Goal: Task Accomplishment & Management: Use online tool/utility

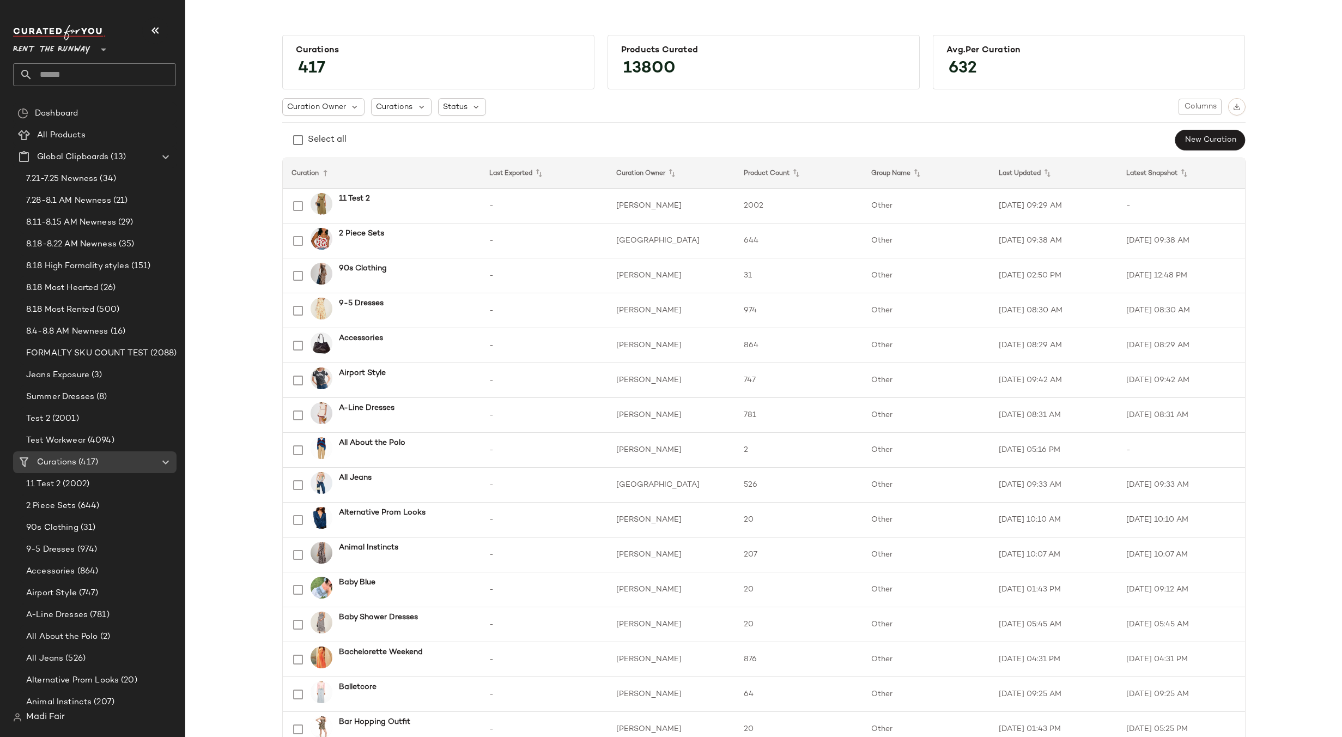
drag, startPoint x: 82, startPoint y: 29, endPoint x: 86, endPoint y: 41, distance: 13.1
click at [82, 32] on div "Rent the Runway **" at bounding box center [54, 42] width 82 height 27
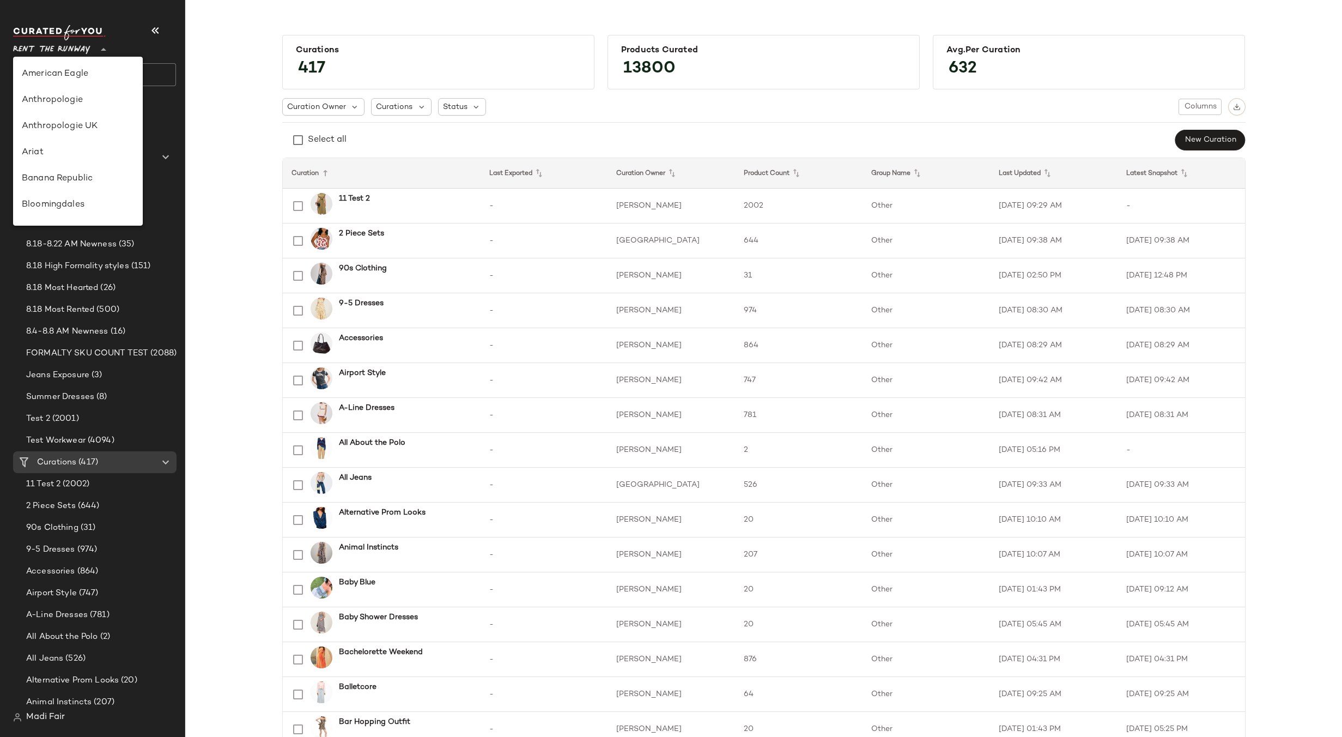
scroll to position [497, 0]
click at [74, 143] on div "Saks OFF 5TH" at bounding box center [78, 152] width 130 height 26
type input "**"
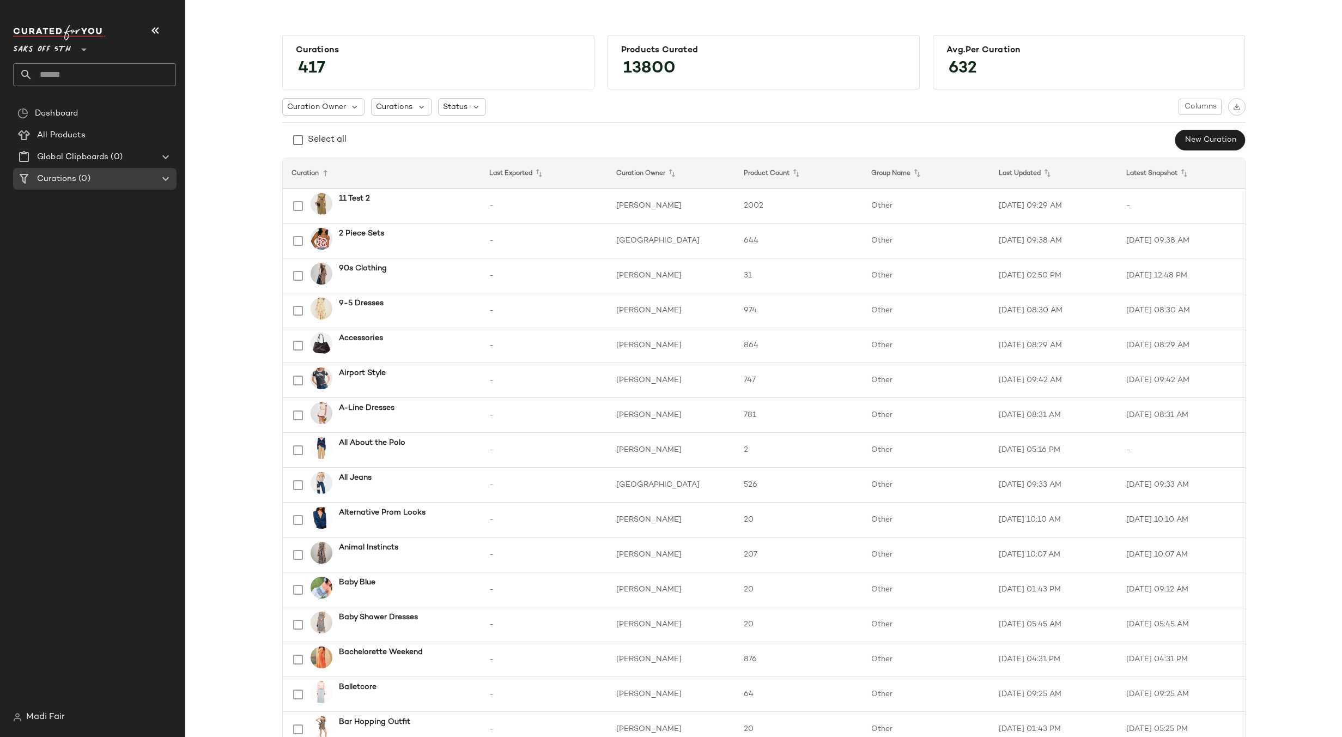
click at [68, 80] on input "text" at bounding box center [104, 74] width 143 height 23
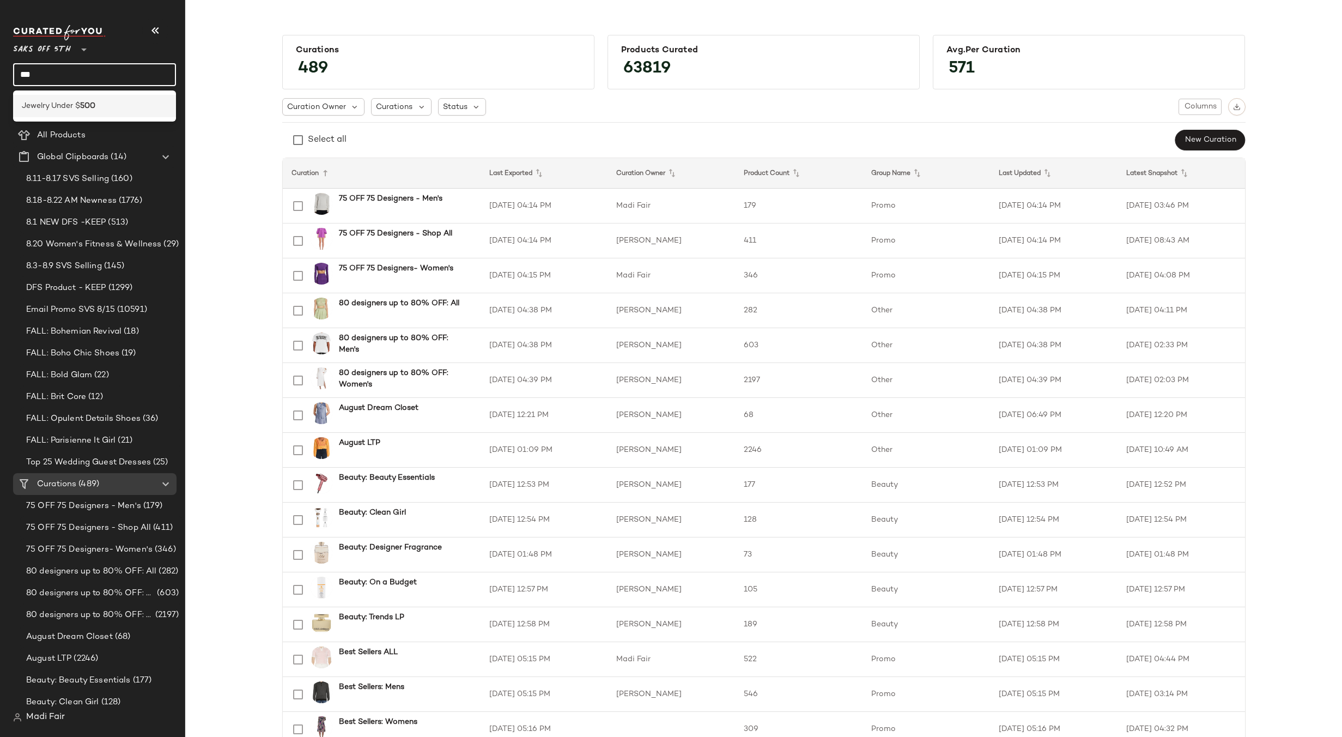
type input "***"
click at [74, 104] on span "Jewelry Under $" at bounding box center [51, 105] width 58 height 11
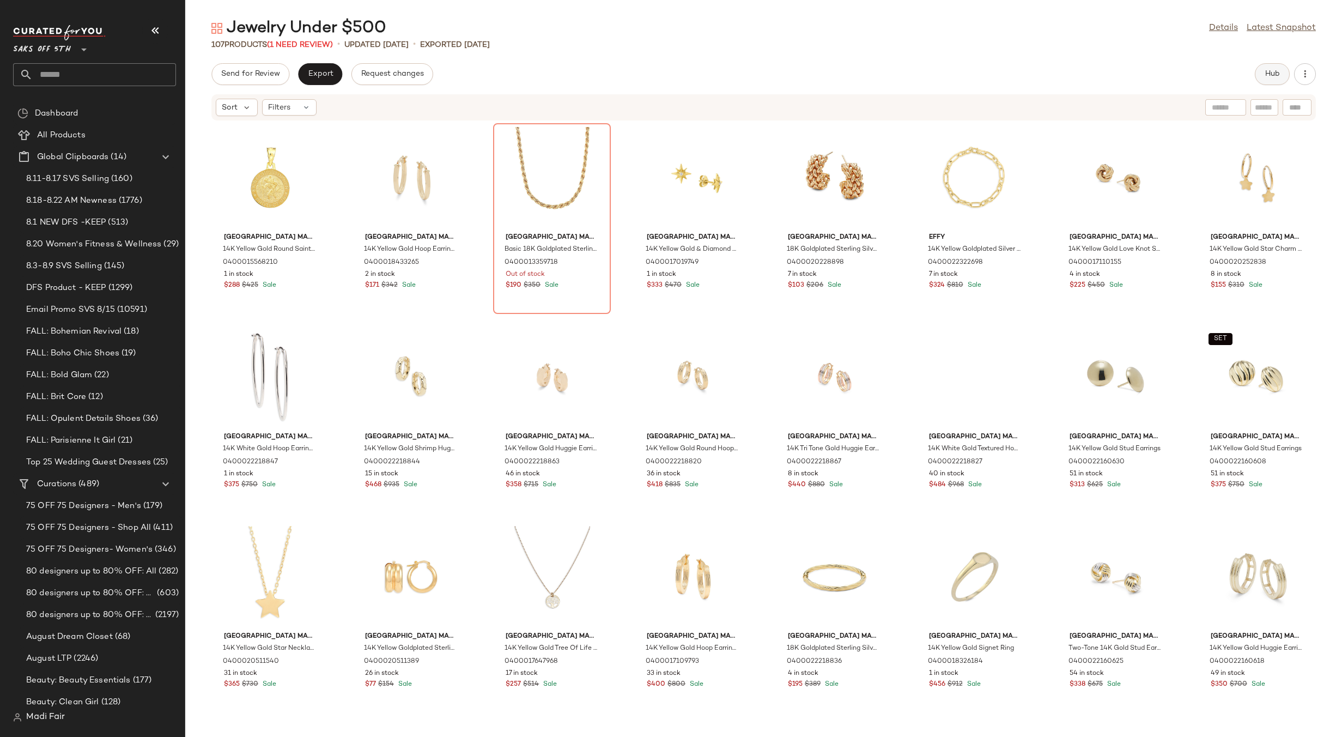
click at [1265, 76] on span "Hub" at bounding box center [1272, 74] width 15 height 9
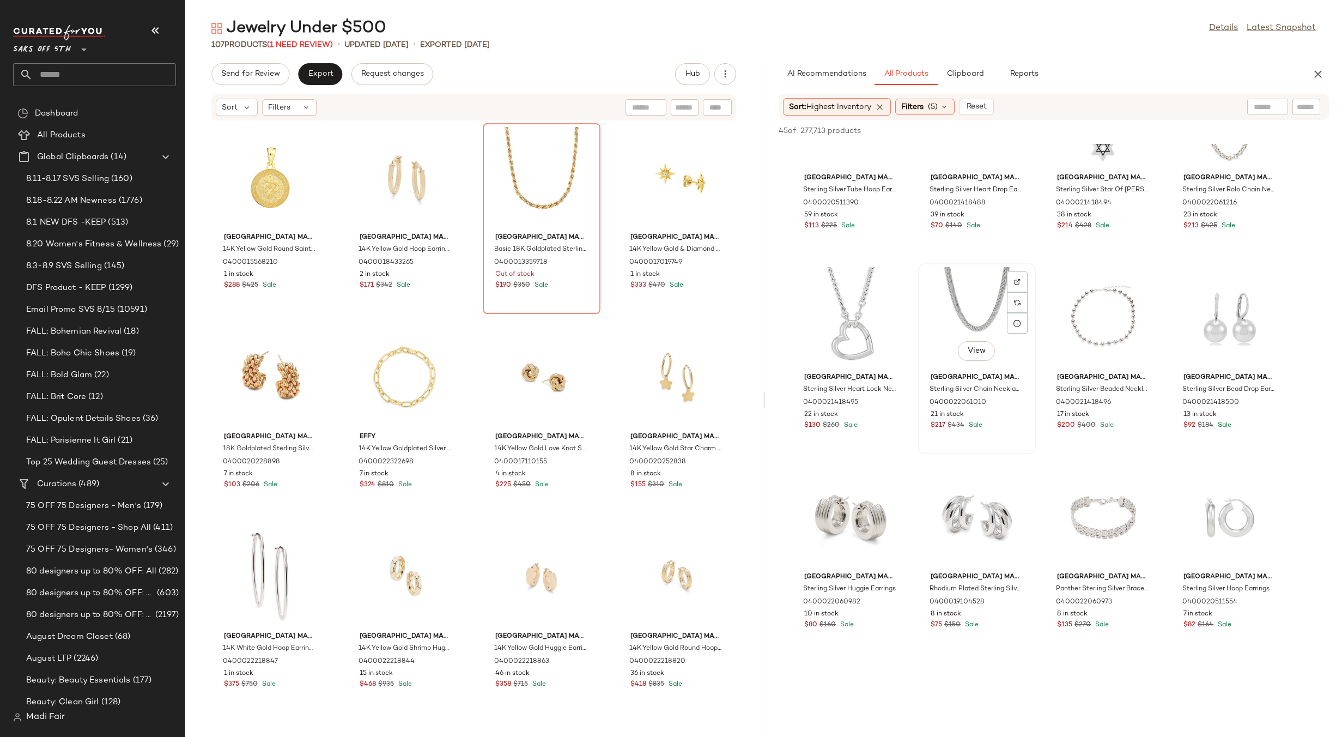
scroll to position [218, 0]
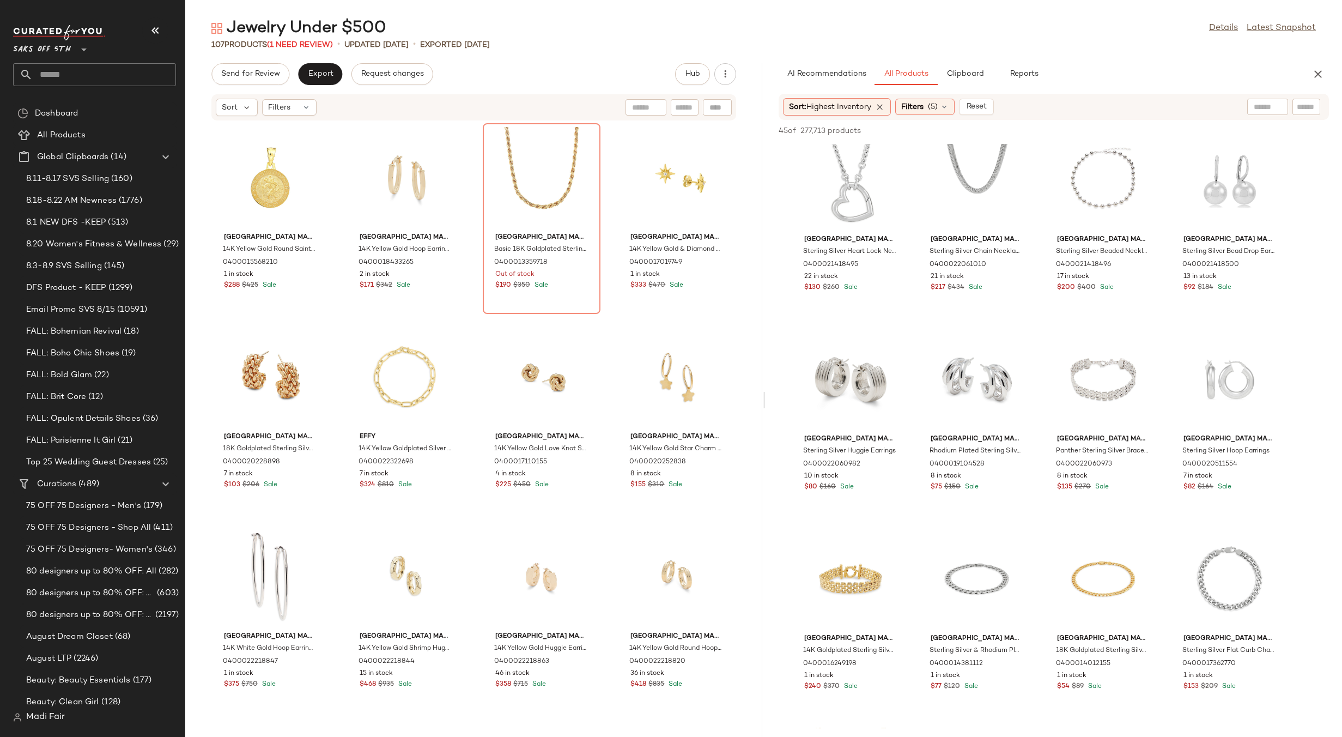
click at [70, 41] on span "Saks OFF 5TH" at bounding box center [42, 47] width 58 height 20
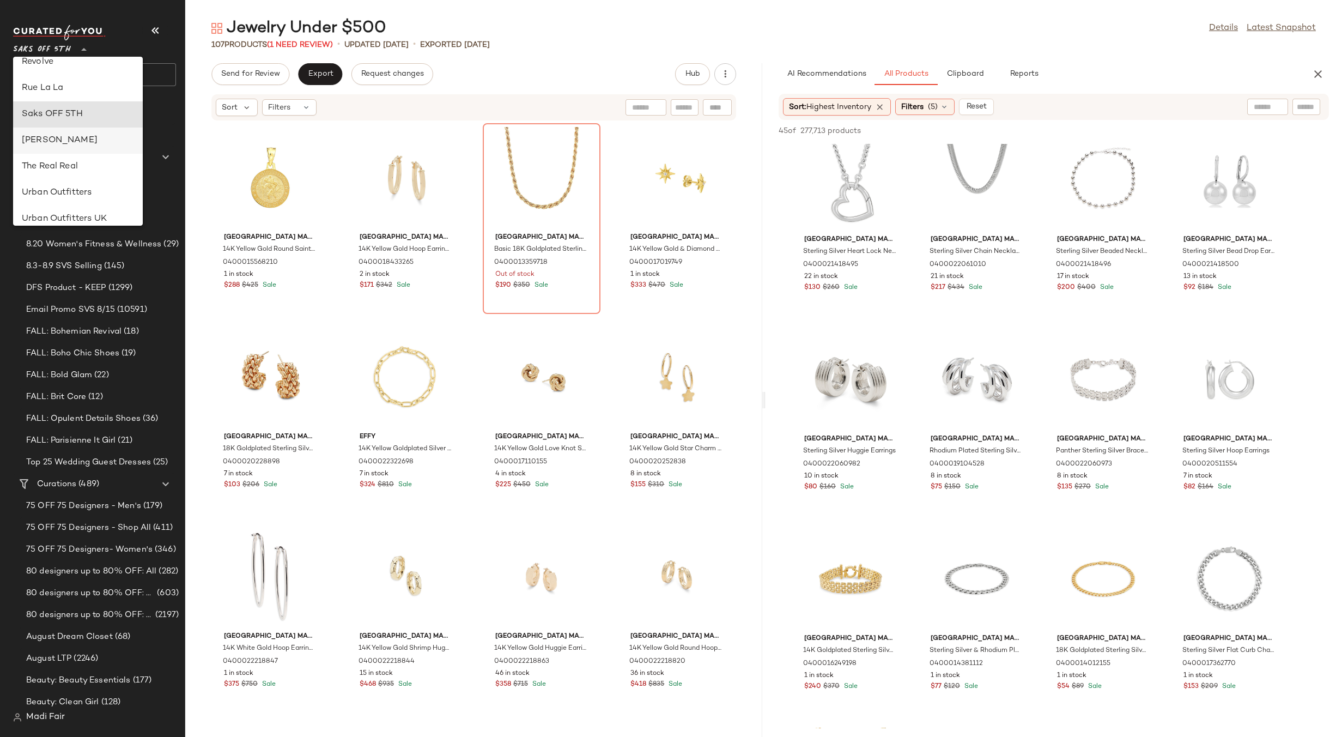
scroll to position [412, 0]
click at [84, 155] on div "Rent the Runway" at bounding box center [78, 159] width 112 height 13
type input "**"
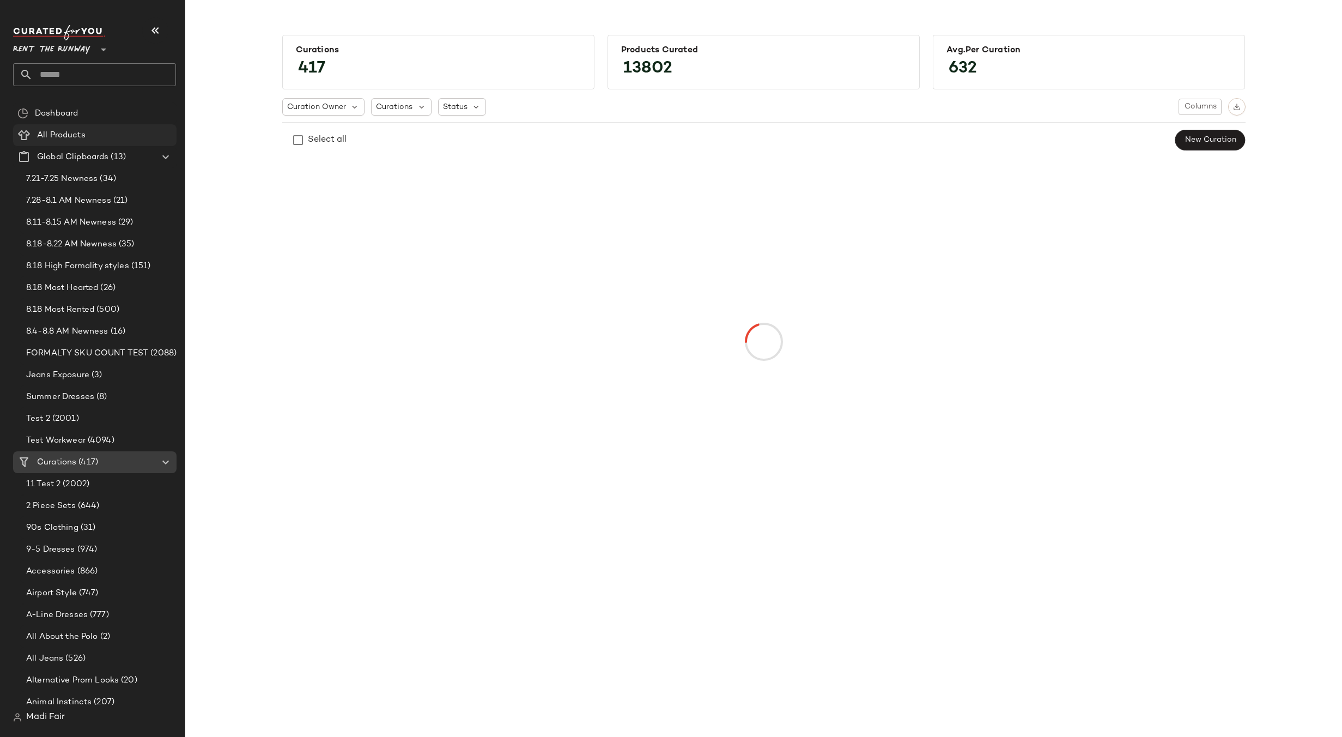
click at [97, 139] on div "All Products" at bounding box center [103, 135] width 138 height 13
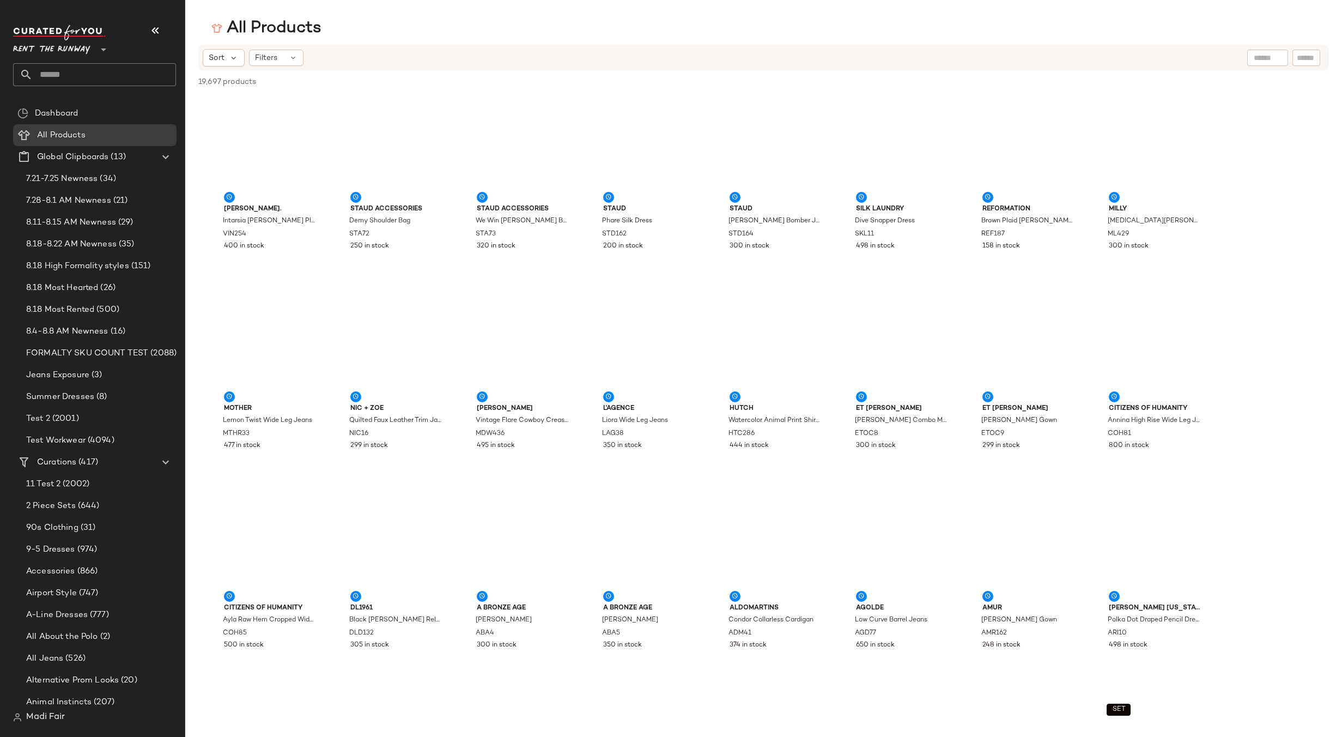
click at [1307, 59] on input "text" at bounding box center [1306, 57] width 19 height 11
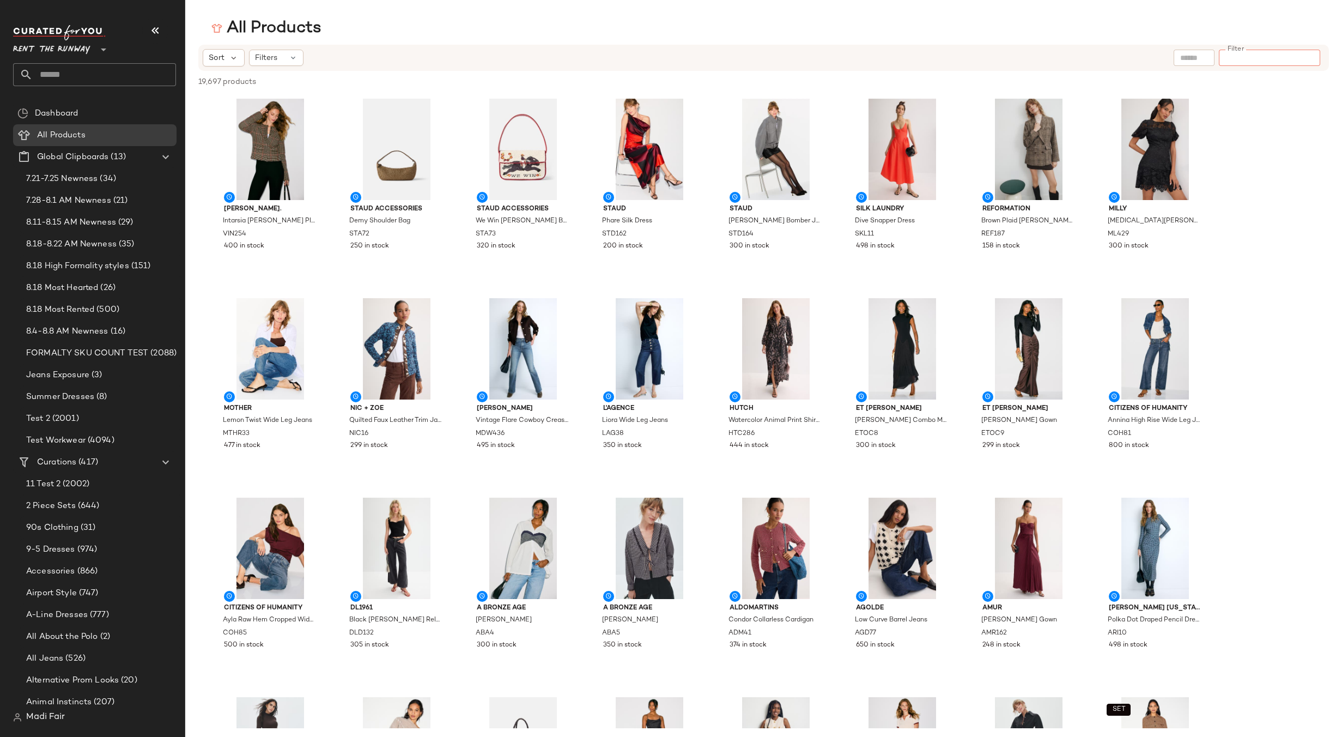
paste input "******"
type input "******"
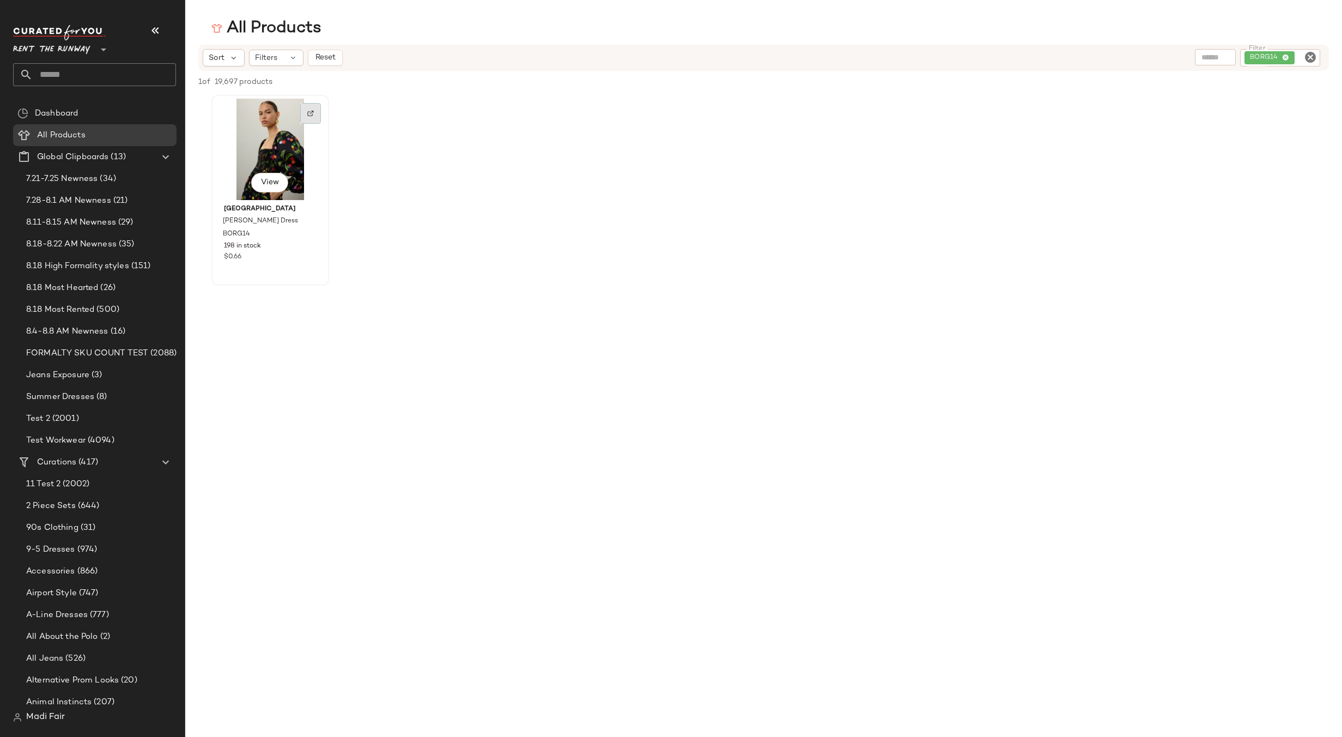
click at [310, 111] on img at bounding box center [310, 113] width 7 height 7
click at [66, 126] on Products "All Products" at bounding box center [94, 135] width 163 height 22
click at [68, 136] on span "All Products" at bounding box center [61, 135] width 48 height 13
click at [1261, 57] on div "BORG14" at bounding box center [1244, 57] width 154 height 17
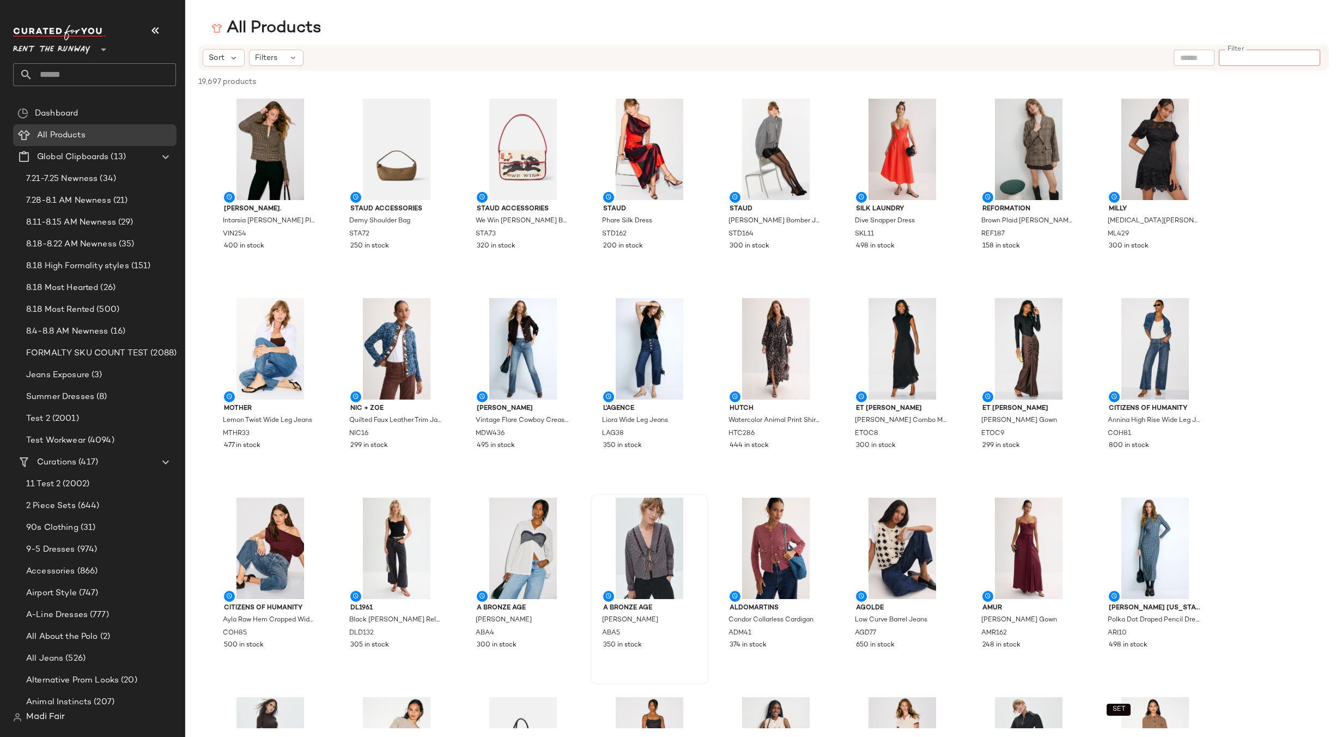
scroll to position [490, 0]
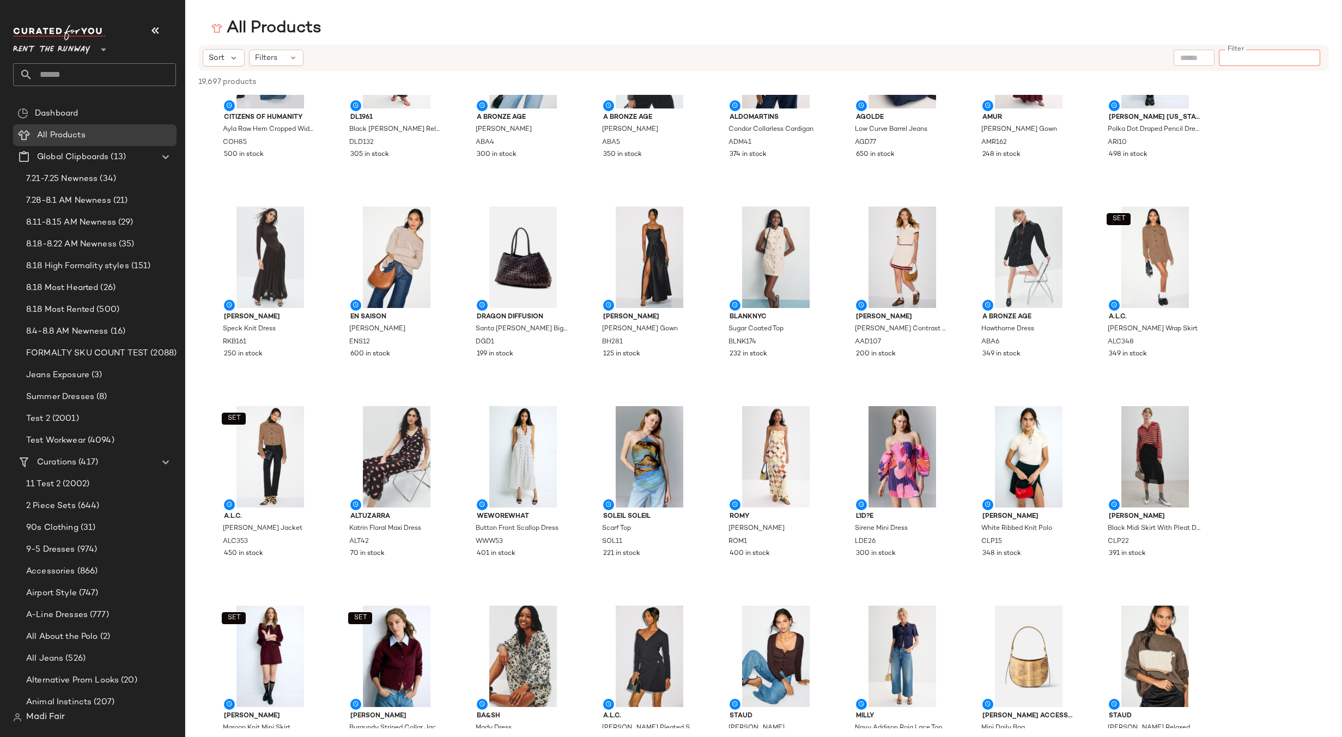
click at [63, 51] on span "Rent the Runway" at bounding box center [51, 47] width 77 height 20
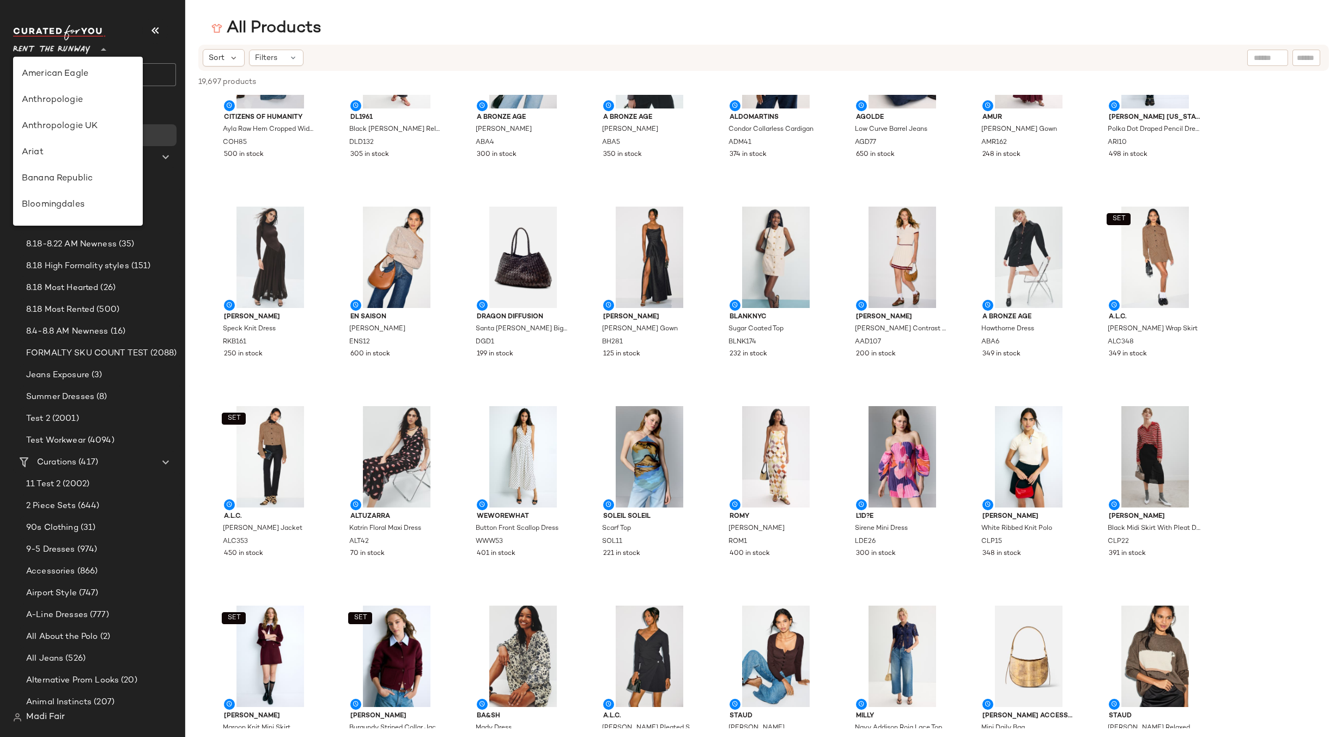
scroll to position [497, 0]
click at [75, 147] on div "Saks OFF 5TH" at bounding box center [78, 152] width 112 height 13
type input "**"
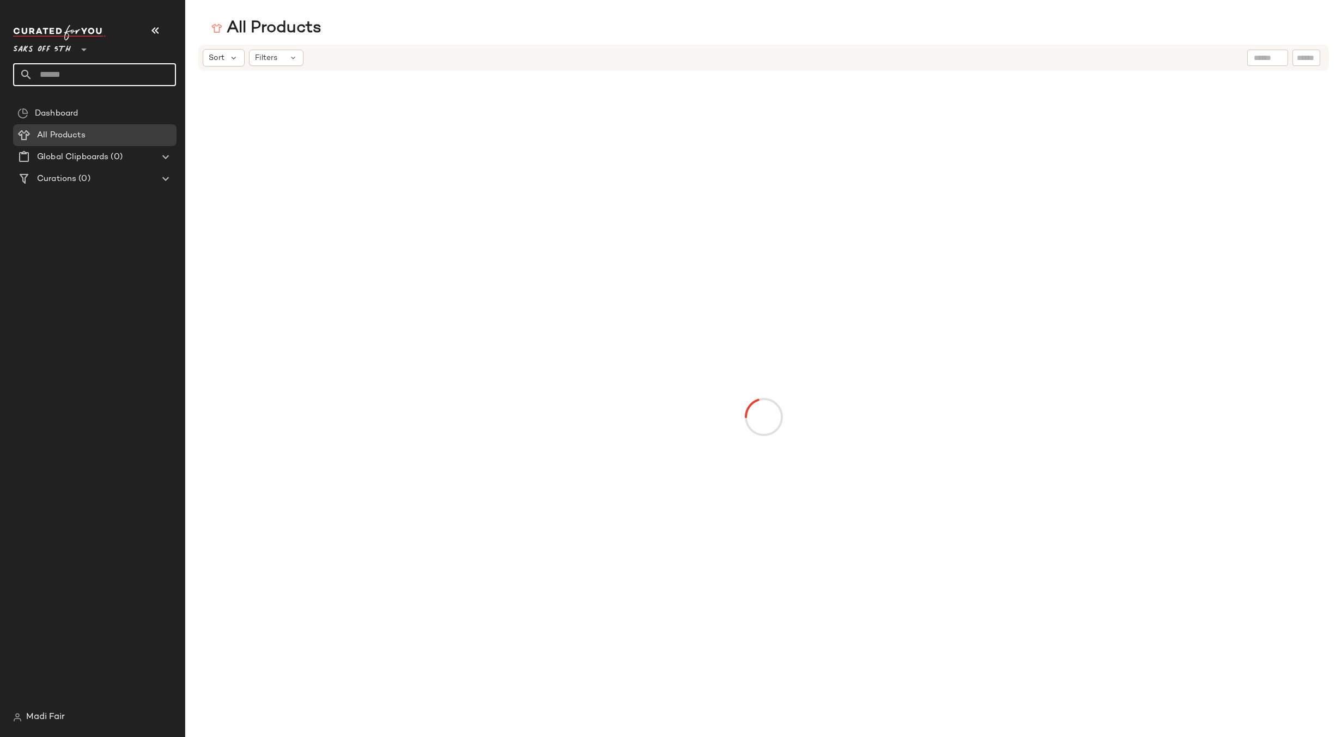
click at [77, 72] on input "text" at bounding box center [104, 74] width 143 height 23
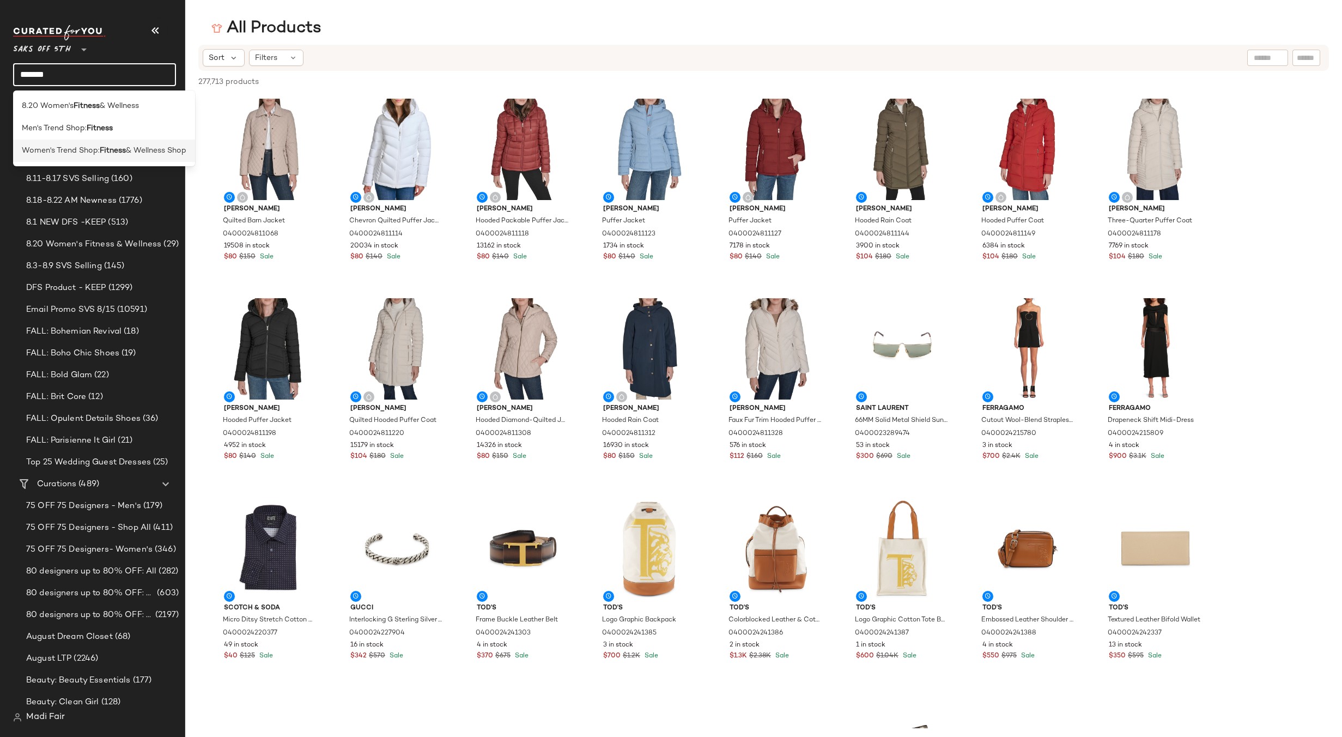
type input "*******"
click at [102, 159] on div "Women's Trend Shop: Fitness & Wellness Shop" at bounding box center [104, 150] width 182 height 22
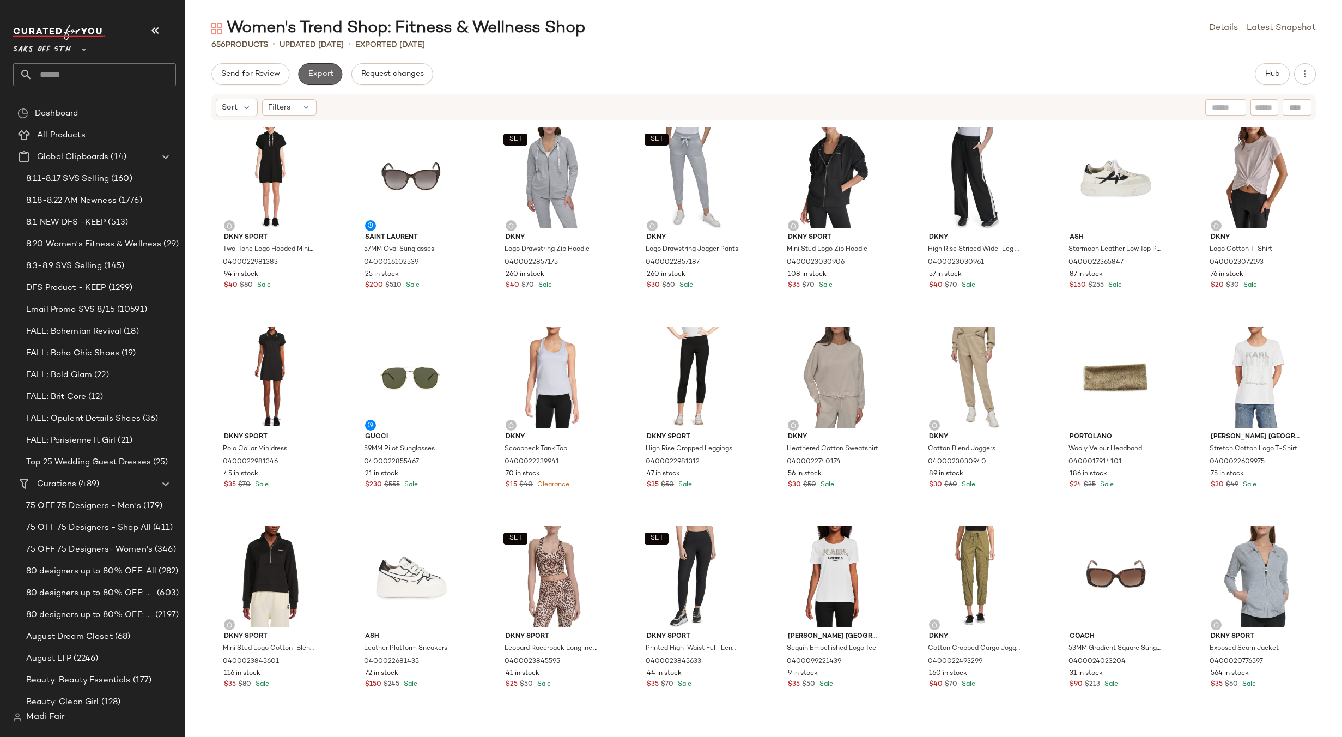
click at [319, 78] on span "Export" at bounding box center [320, 74] width 26 height 9
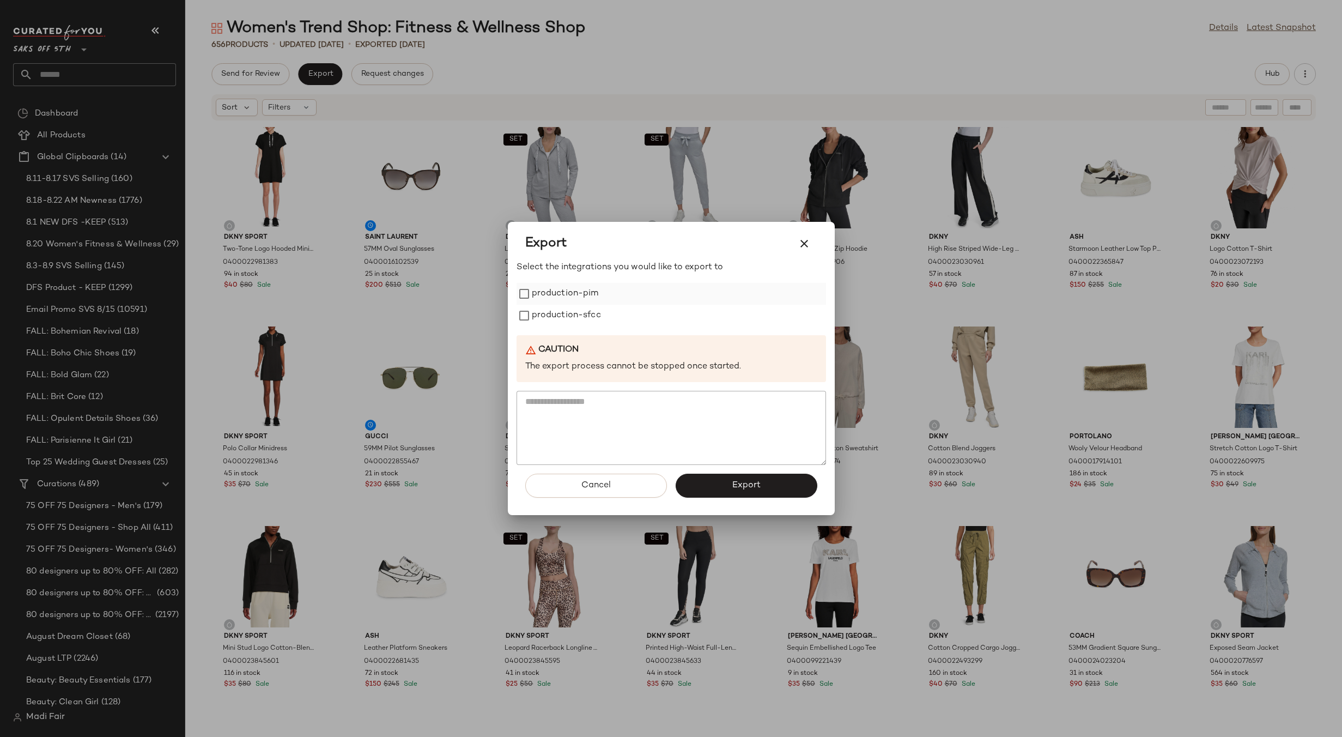
click at [572, 291] on label "production-pim" at bounding box center [565, 294] width 67 height 22
click at [567, 312] on label "production-sfcc" at bounding box center [566, 316] width 69 height 22
click at [709, 479] on button "Export" at bounding box center [747, 485] width 142 height 24
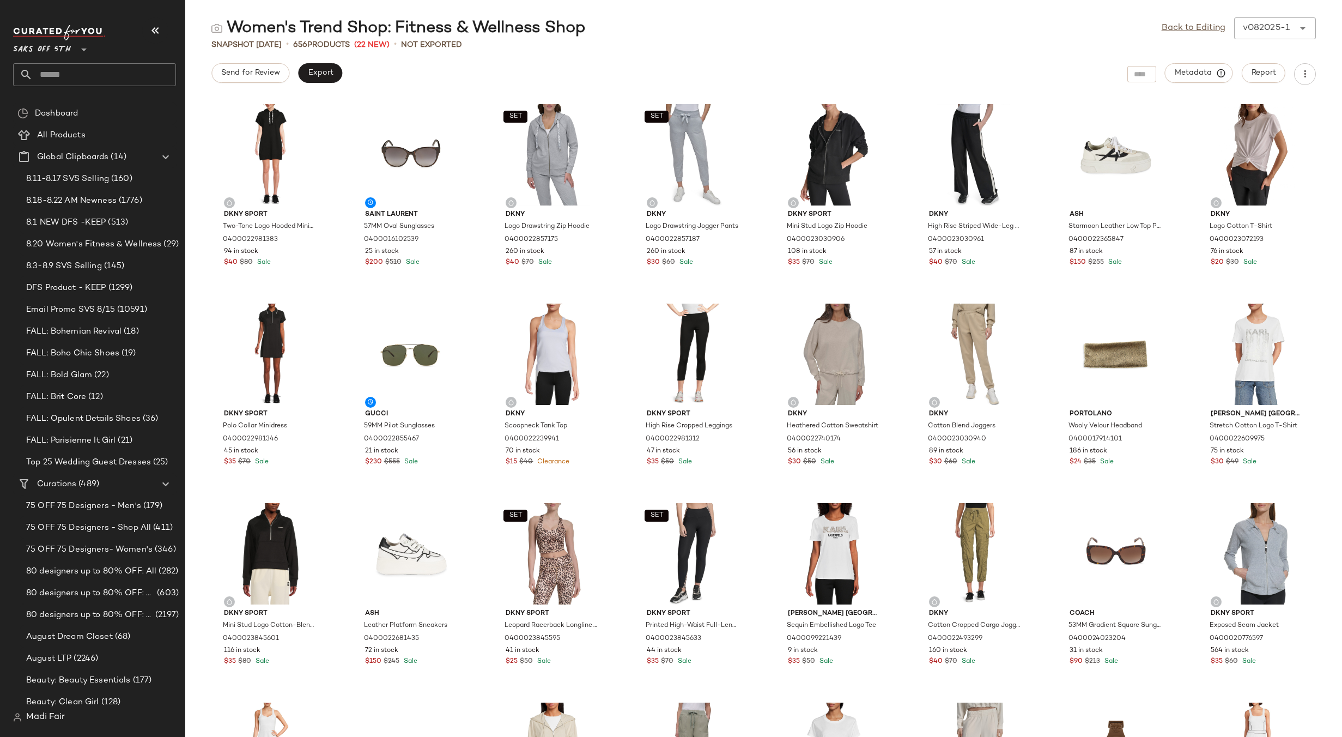
click at [69, 73] on input "text" at bounding box center [104, 74] width 143 height 23
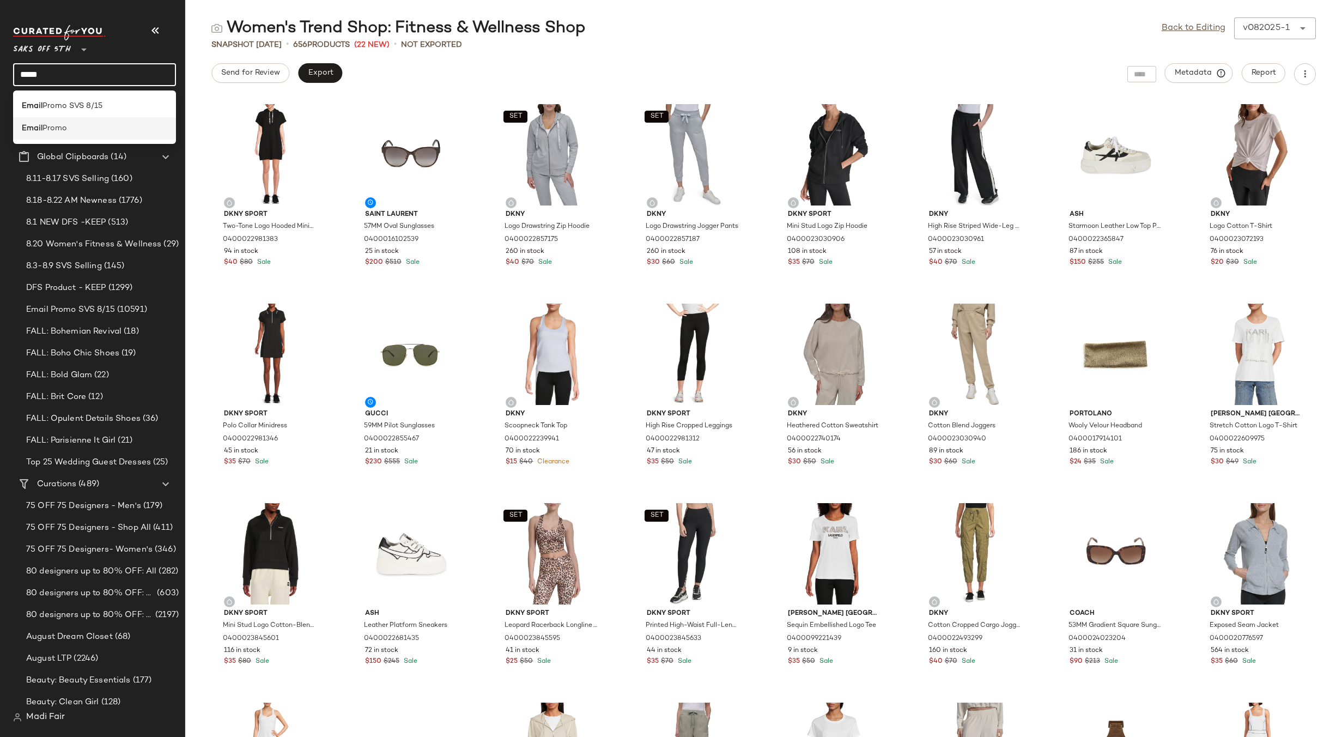
type input "*****"
click at [73, 128] on div "Email Promo" at bounding box center [94, 128] width 145 height 11
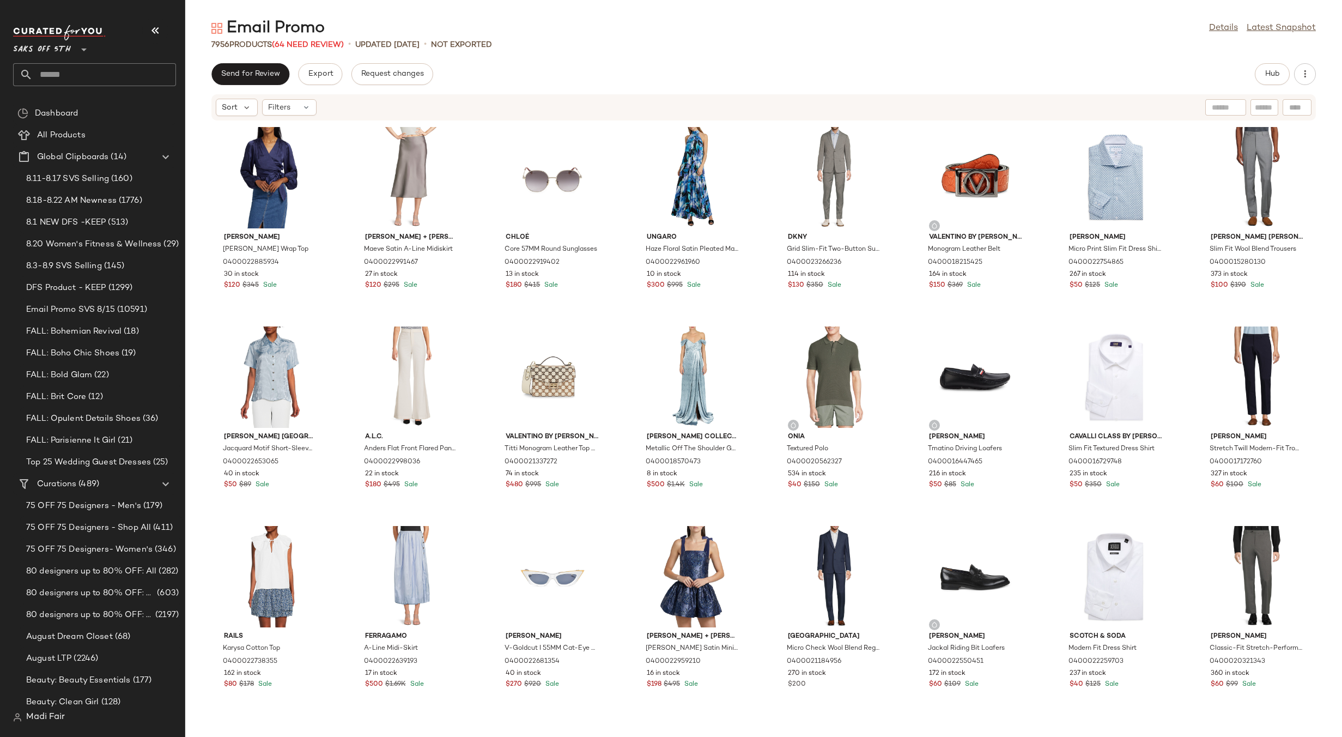
click at [511, 71] on div "Send for Review Export Request changes Hub" at bounding box center [763, 74] width 1104 height 22
click at [300, 104] on div "Filters" at bounding box center [289, 107] width 54 height 16
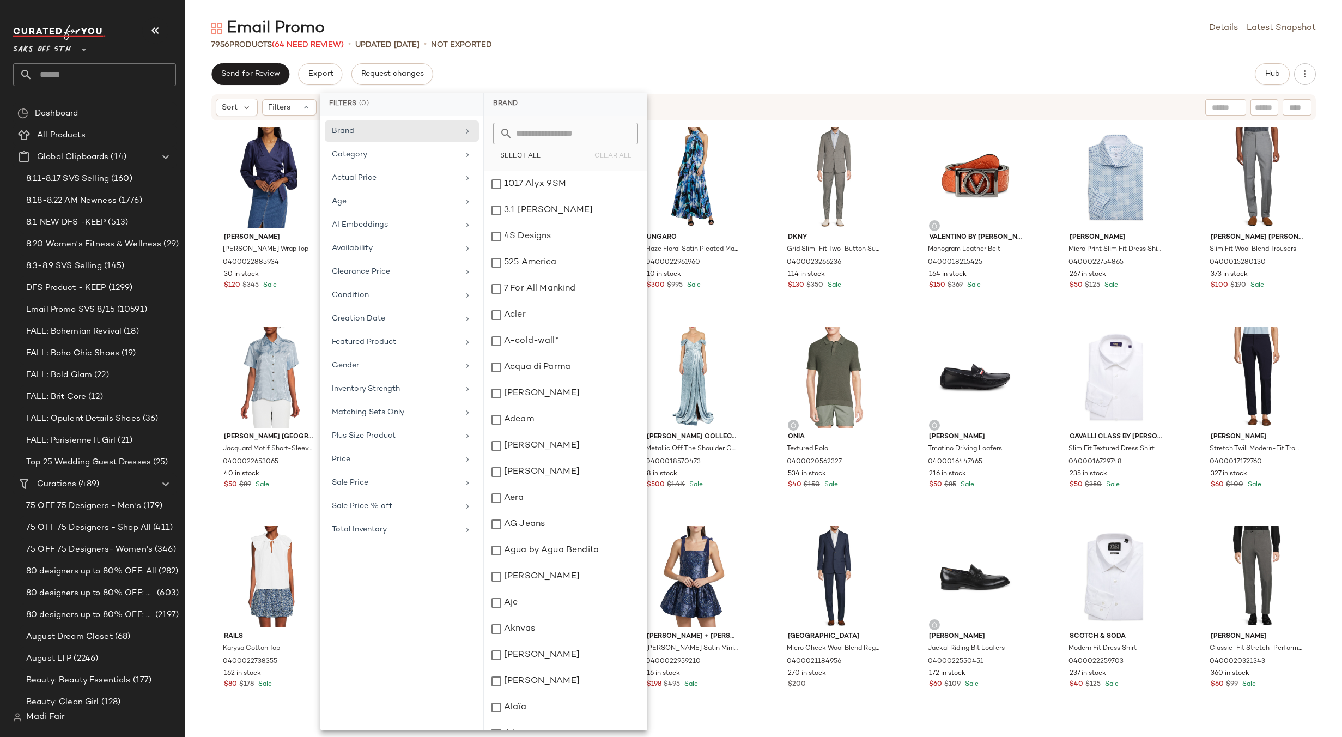
click at [362, 525] on div "Total Inventory" at bounding box center [395, 529] width 127 height 11
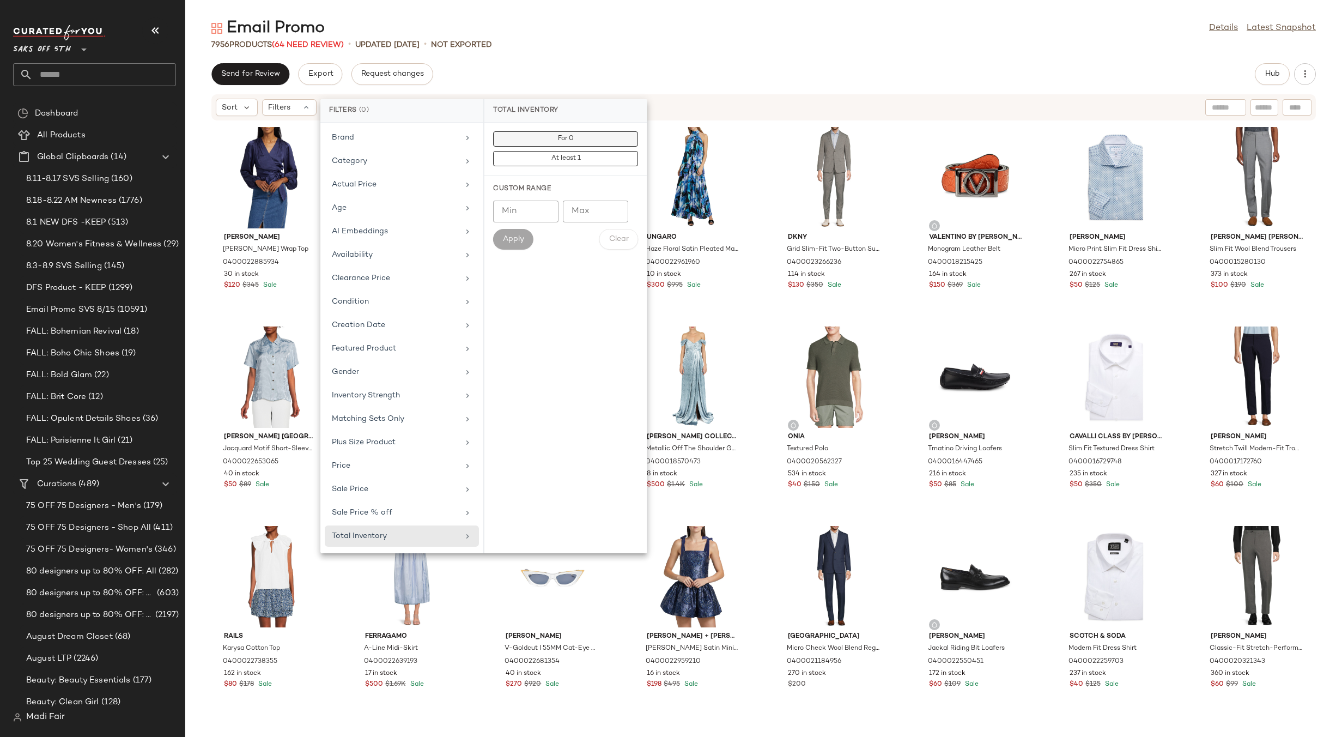
click at [559, 140] on span "For 0" at bounding box center [565, 139] width 16 height 8
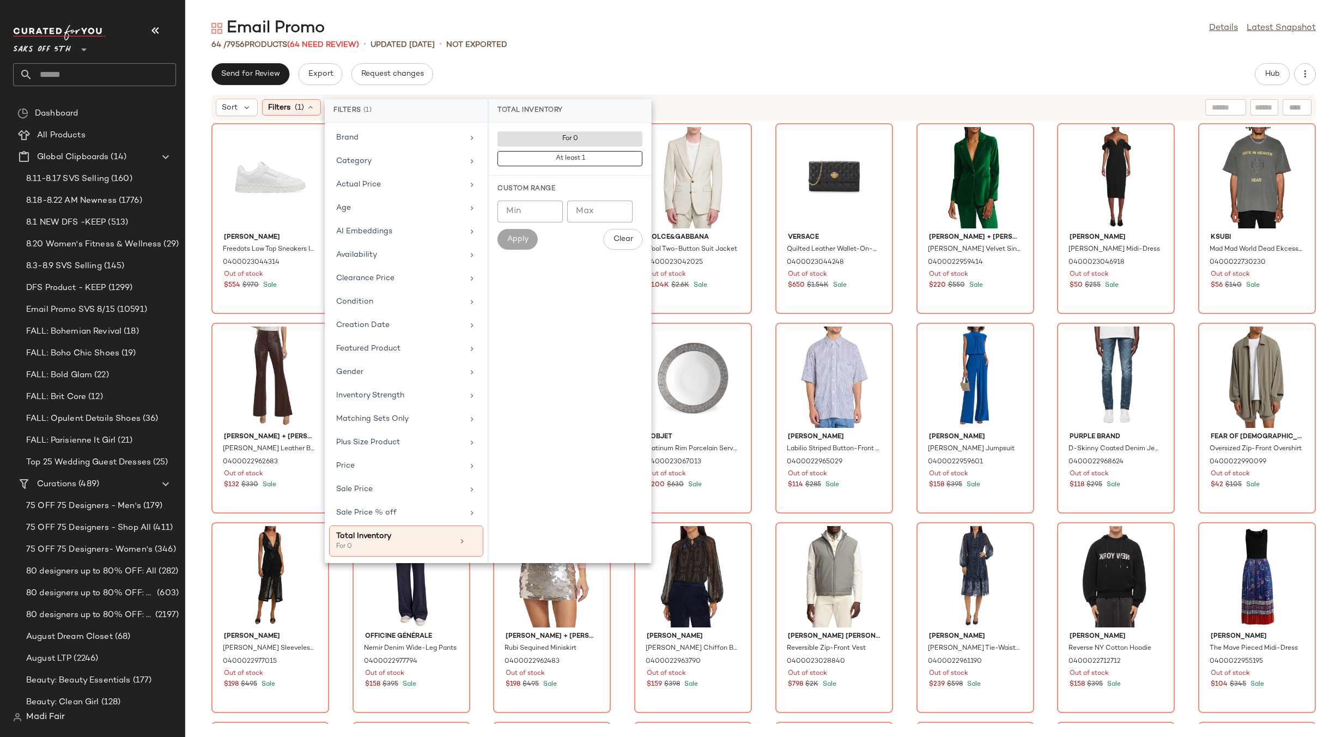
click at [570, 56] on div "Email Promo Details Latest Snapshot 64 / 7956 Products (64 Need Review) • updat…" at bounding box center [763, 376] width 1157 height 719
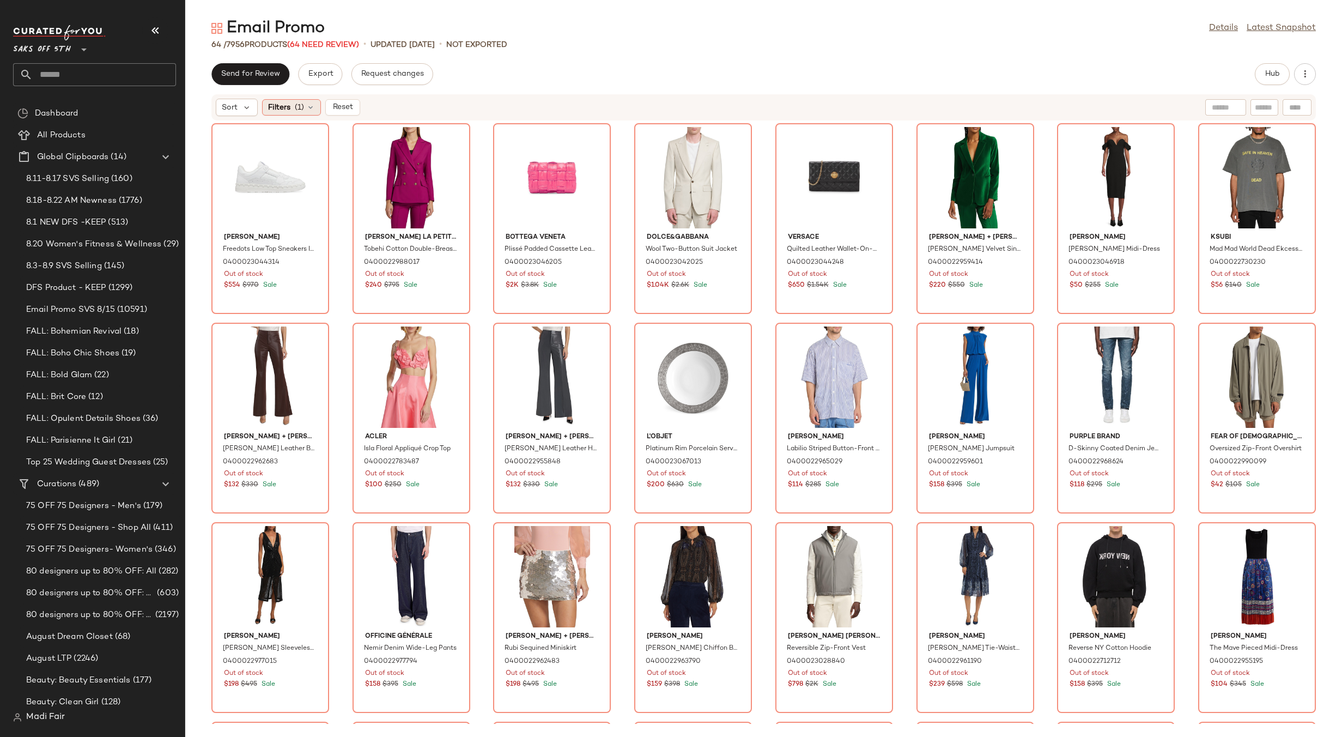
click at [293, 107] on div "Filters (1)" at bounding box center [291, 107] width 59 height 16
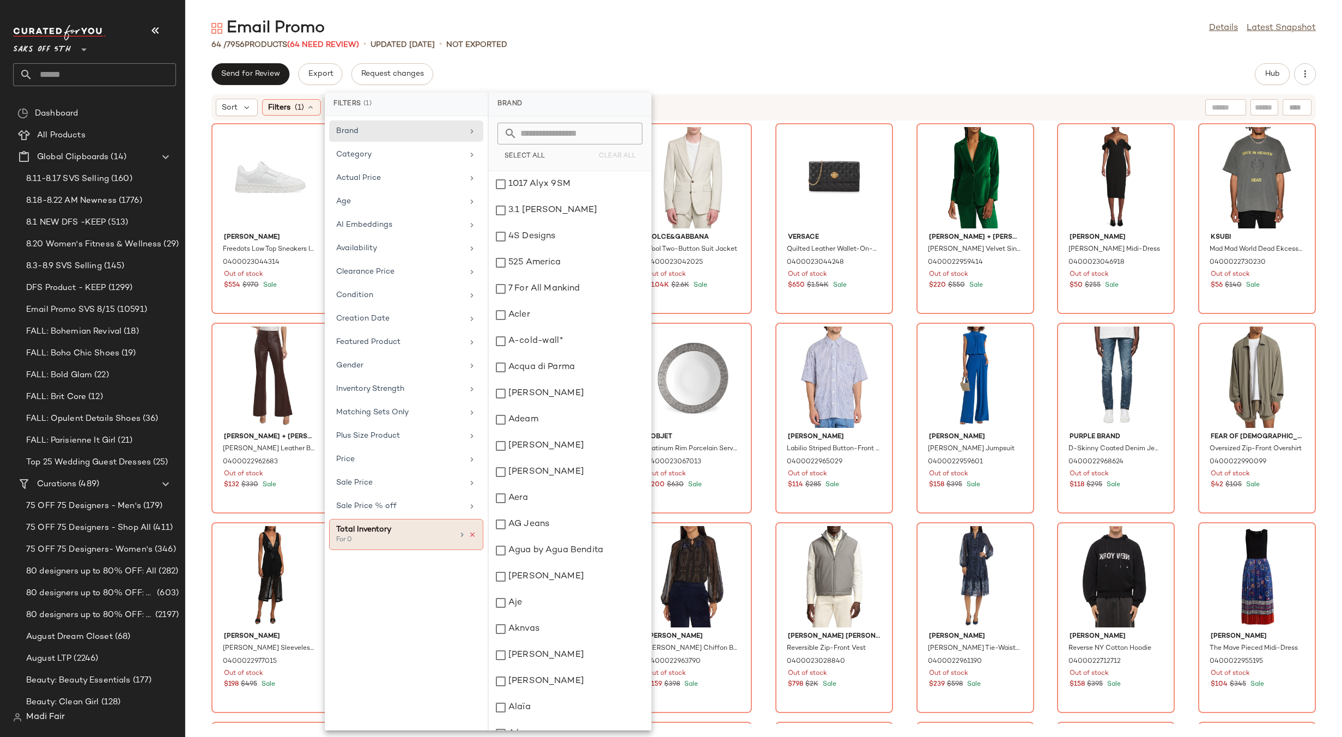
click at [471, 536] on icon at bounding box center [473, 535] width 8 height 8
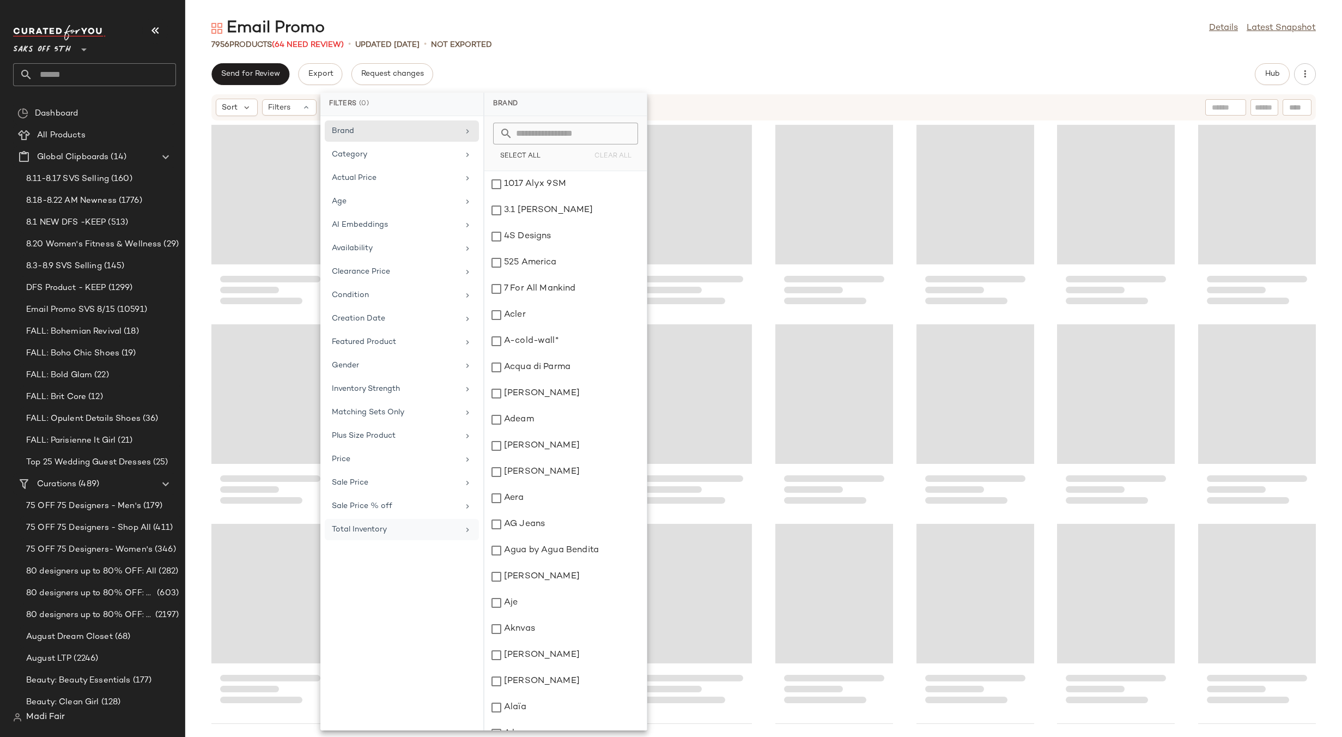
click at [559, 74] on div "Send for Review Export Request changes Hub" at bounding box center [763, 74] width 1104 height 22
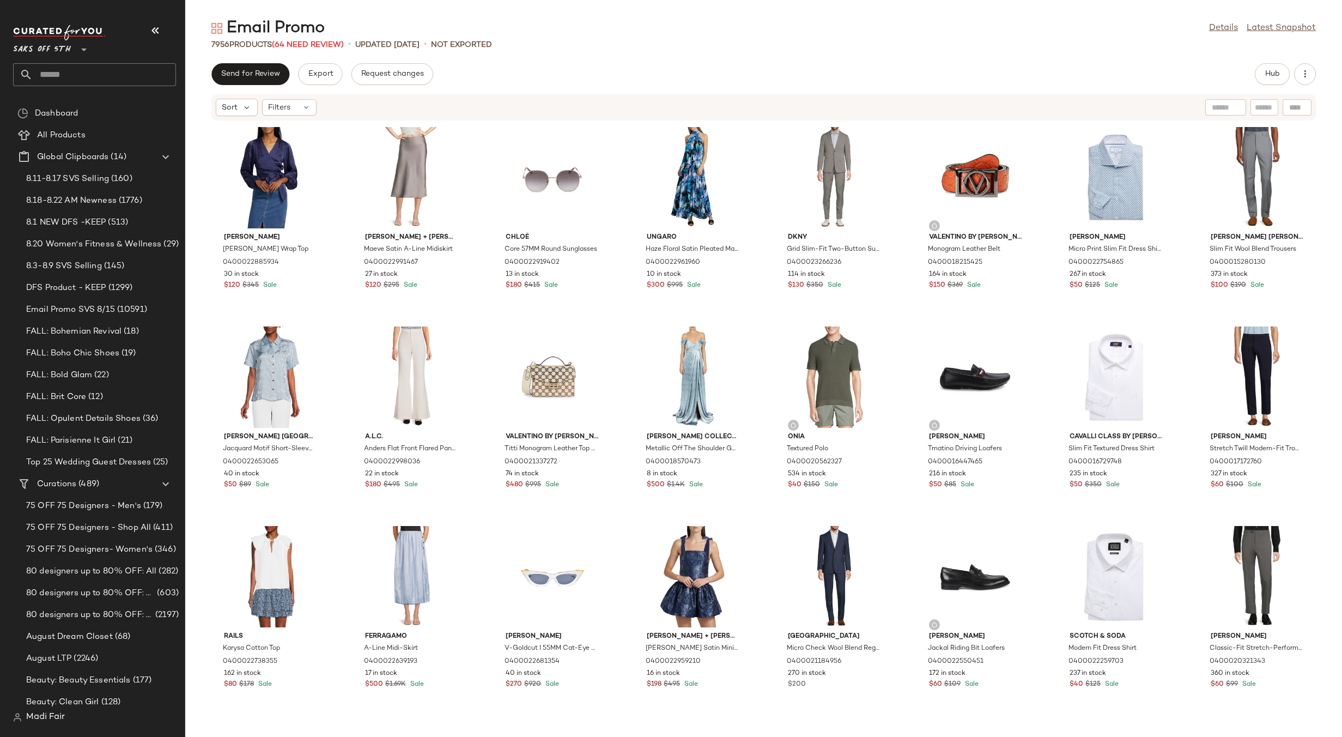
click at [345, 3] on main "Email Promo Details Latest Snapshot 7956 Products (64 Need Review) • updated [D…" at bounding box center [671, 368] width 1342 height 737
click at [1219, 28] on link "Details" at bounding box center [1223, 28] width 29 height 13
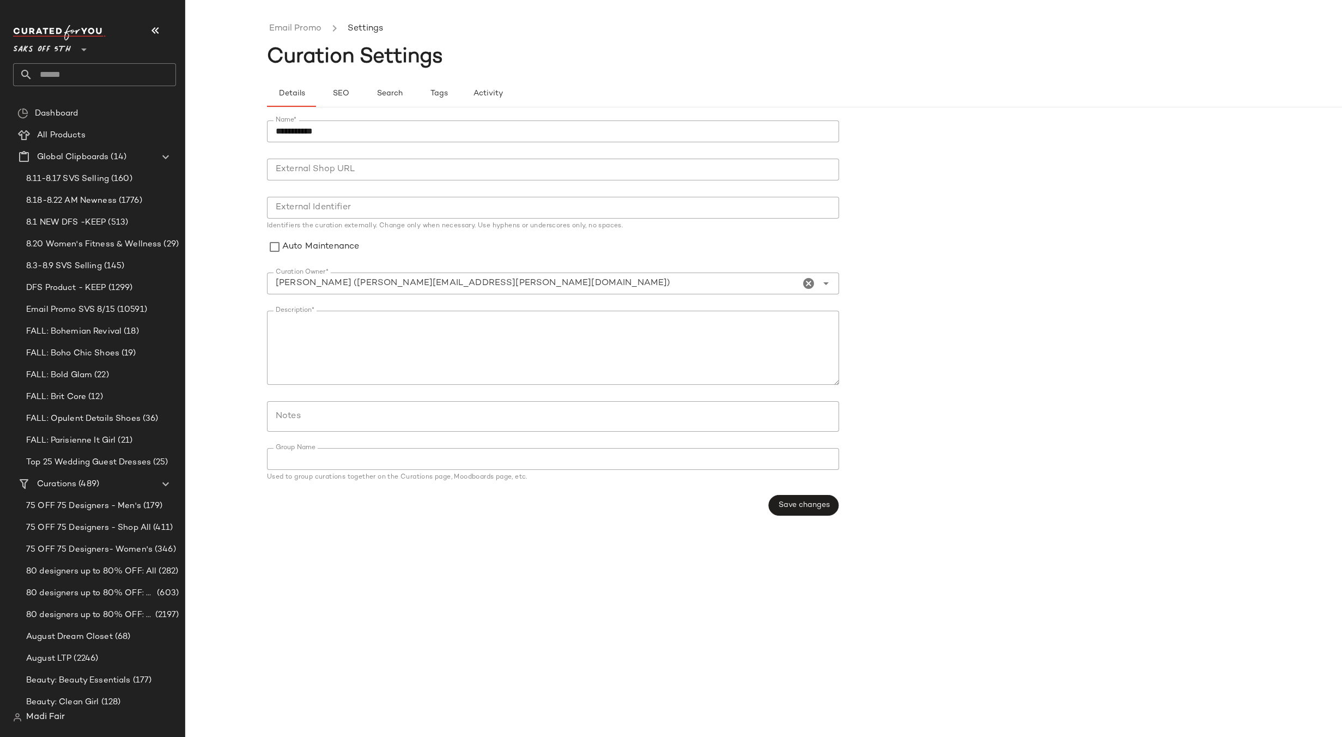
click at [390, 412] on input "Notes" at bounding box center [553, 416] width 554 height 13
paste input "**********"
type input "**********"
click at [815, 505] on span "Save changes" at bounding box center [804, 505] width 52 height 9
click at [308, 29] on link "Email Promo" at bounding box center [295, 29] width 52 height 14
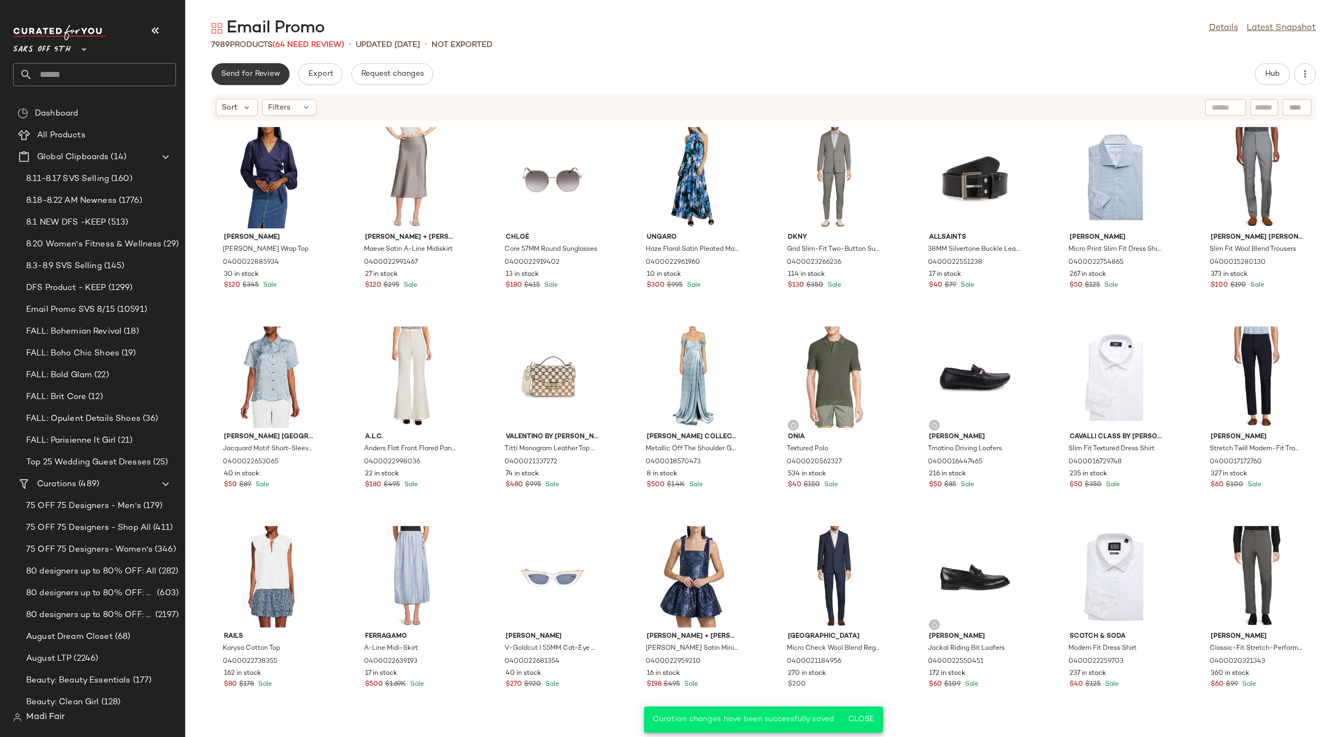
click at [255, 70] on span "Send for Review" at bounding box center [250, 74] width 59 height 9
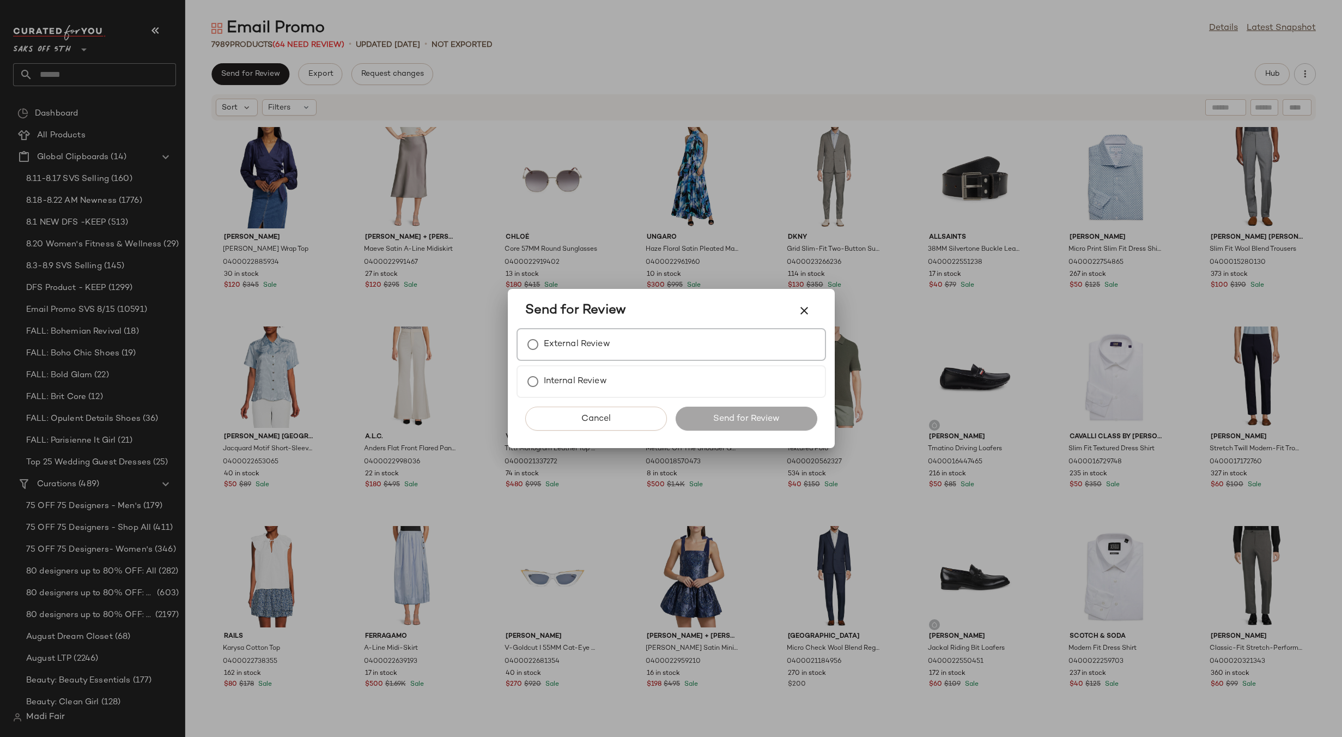
click at [561, 356] on div "External Review" at bounding box center [671, 344] width 309 height 33
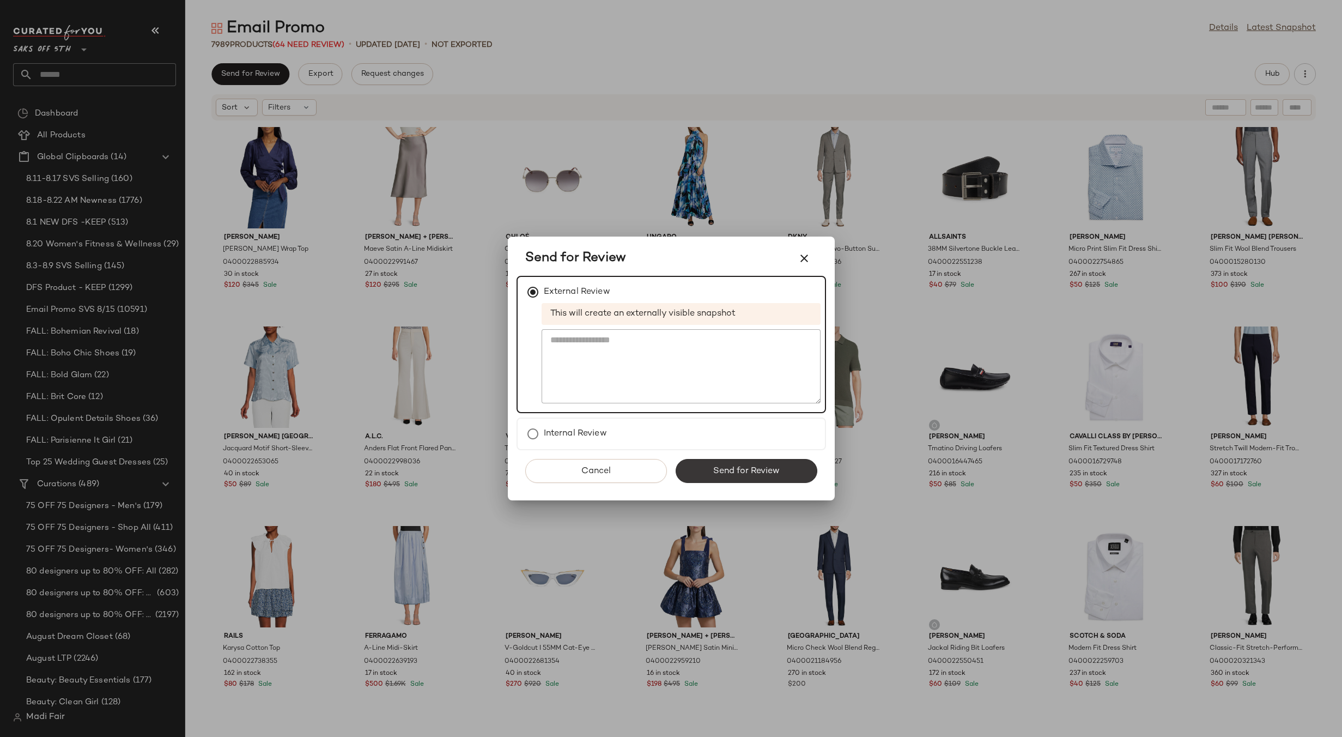
click at [754, 477] on button "Send for Review" at bounding box center [747, 471] width 142 height 24
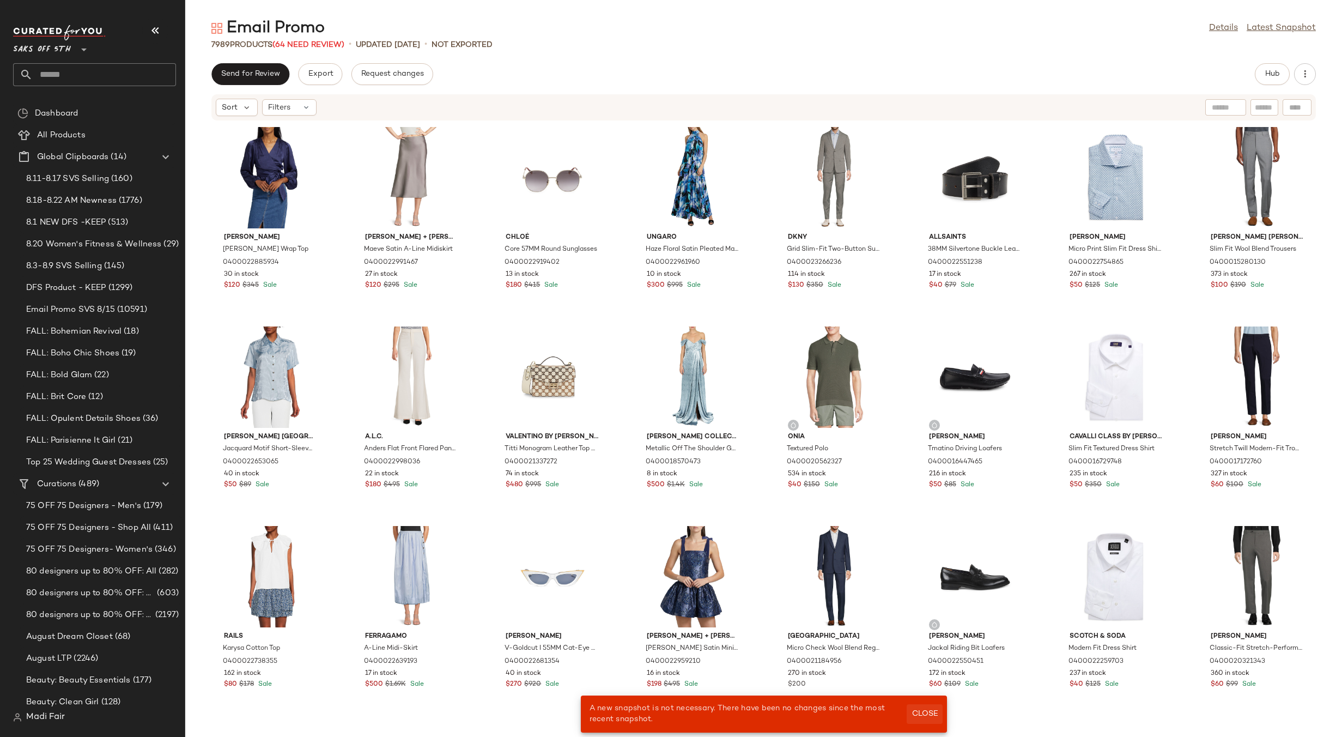
drag, startPoint x: 931, startPoint y: 708, endPoint x: 895, endPoint y: 661, distance: 58.7
click at [930, 707] on button "Close" at bounding box center [924, 714] width 35 height 20
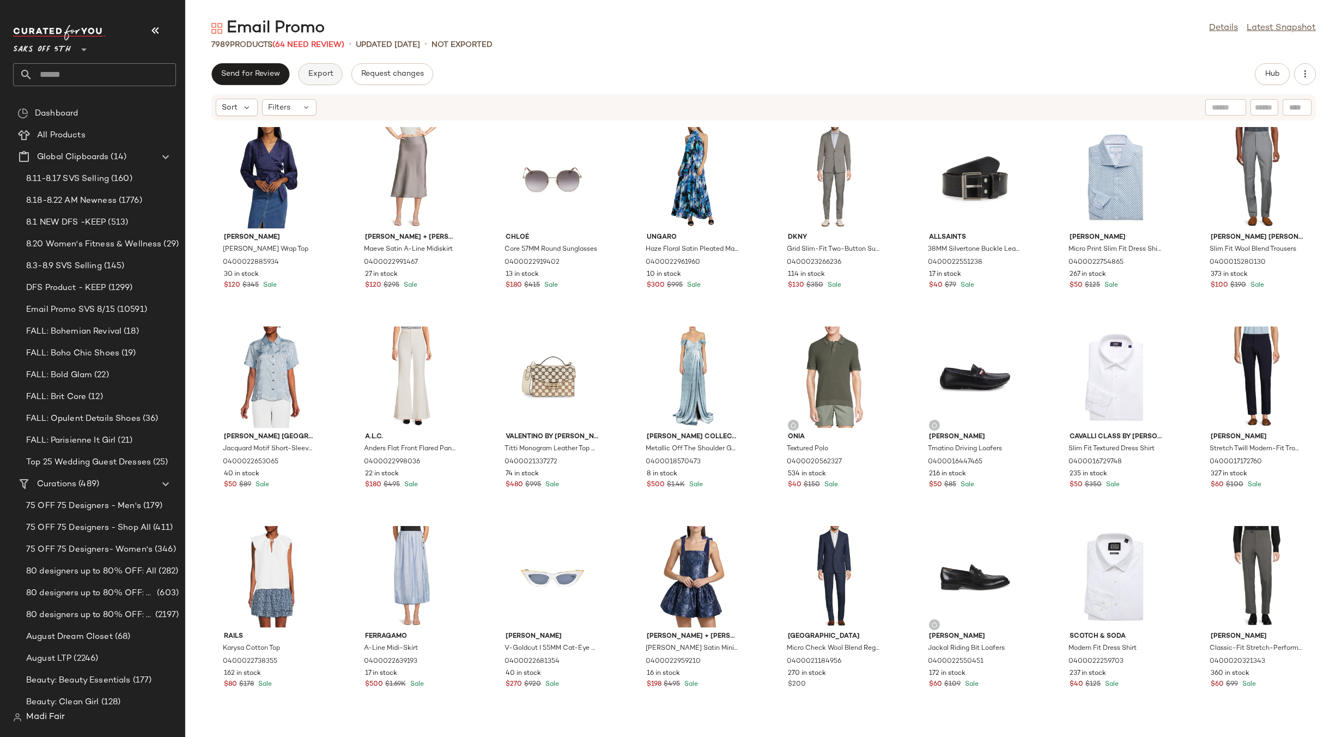
click at [312, 71] on span "Export" at bounding box center [320, 74] width 26 height 9
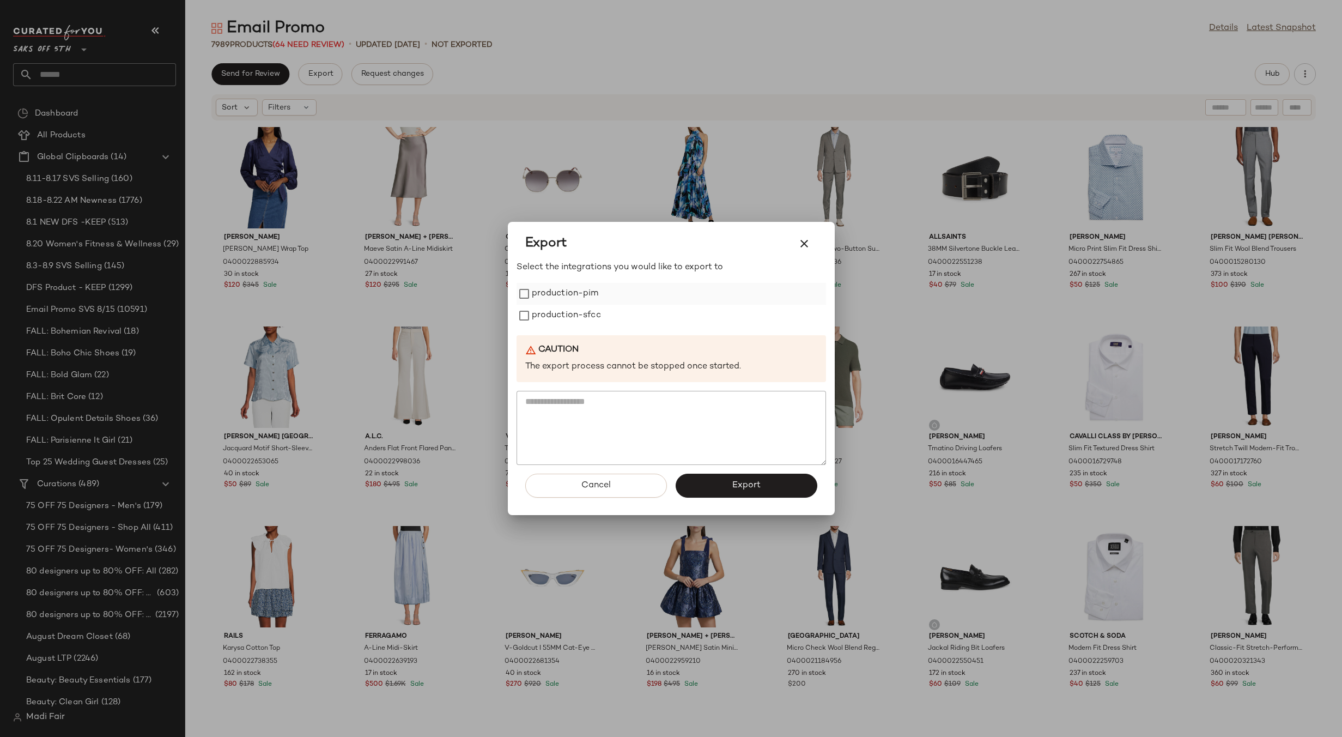
click at [590, 295] on label "production-pim" at bounding box center [565, 294] width 67 height 22
click at [586, 317] on label "production-sfcc" at bounding box center [566, 316] width 69 height 22
click at [721, 489] on button "Export" at bounding box center [747, 485] width 142 height 24
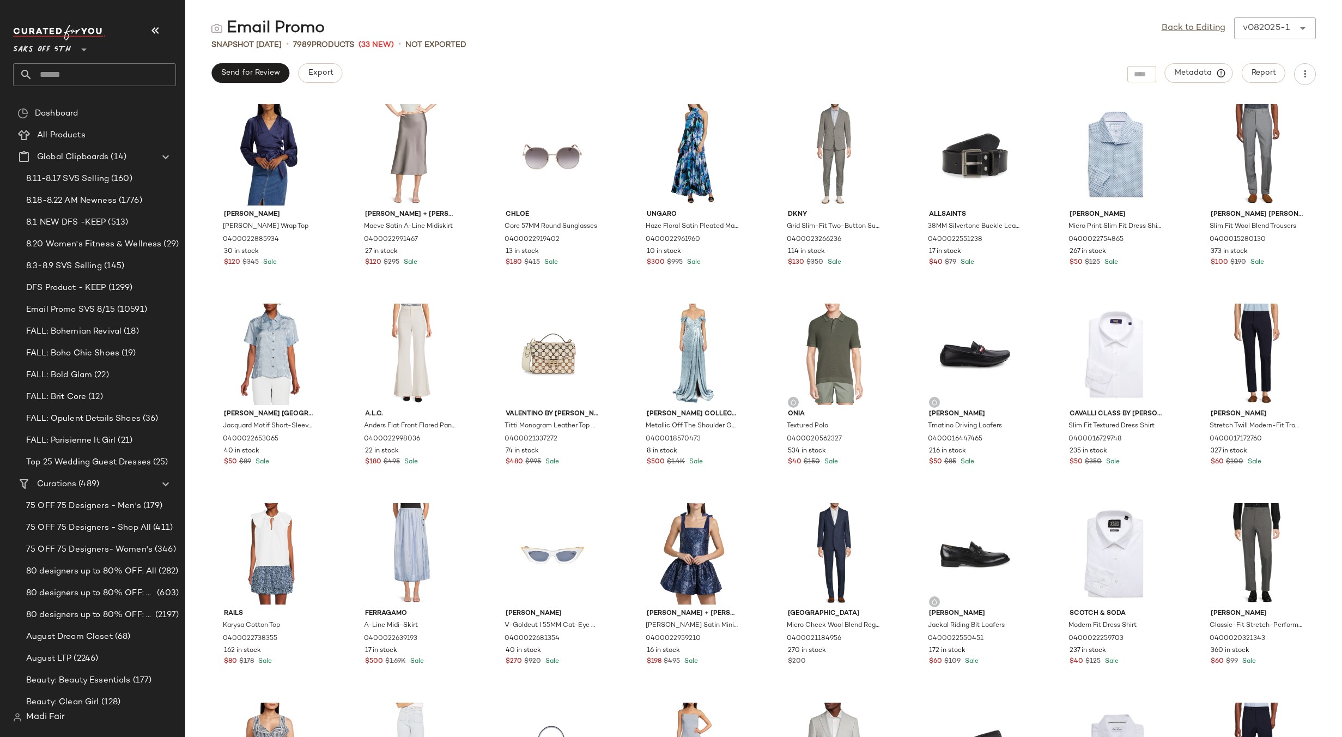
click at [507, 57] on div "Email Promo Back to Editing v082025-1 ****** Snapshot Aug 20th • 7989 Products …" at bounding box center [763, 376] width 1157 height 719
click at [70, 52] on span "Saks OFF 5TH" at bounding box center [42, 47] width 58 height 20
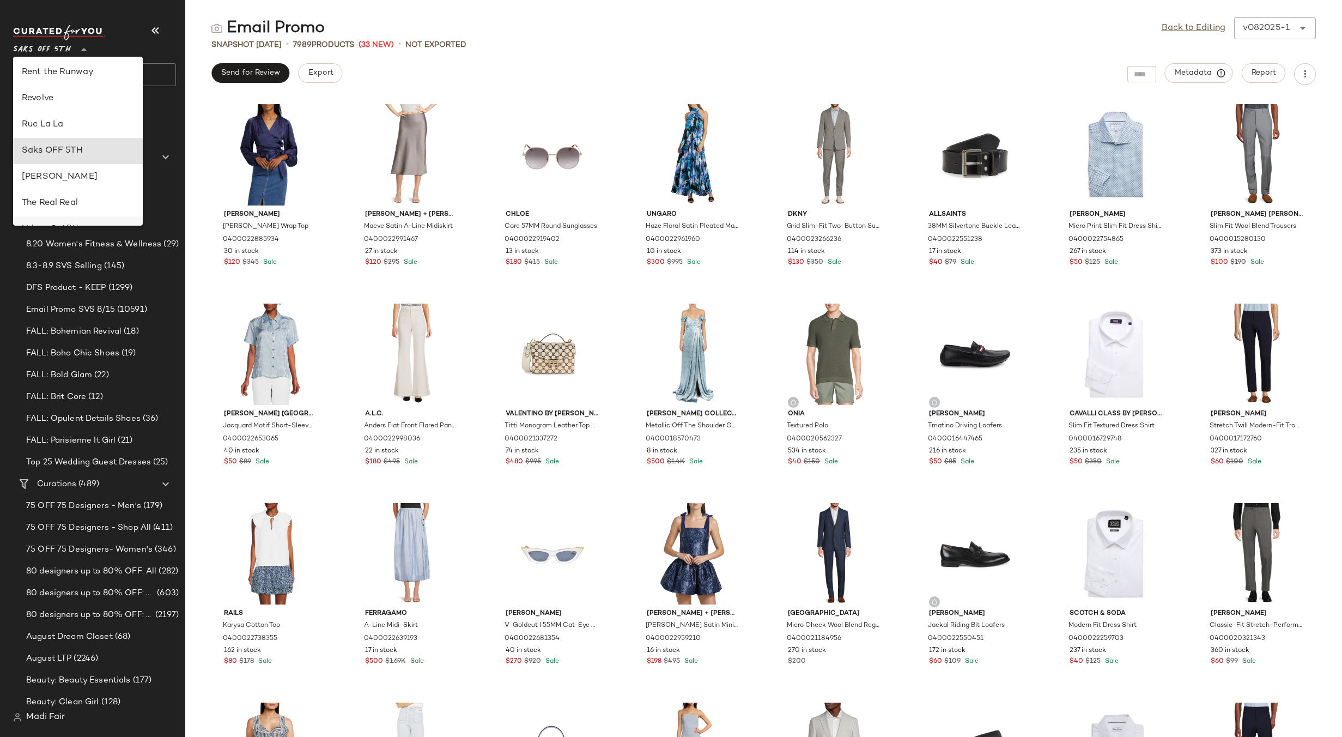
scroll to position [466, 0]
click at [78, 110] on div "Rent the Runway" at bounding box center [78, 104] width 112 height 13
type input "**"
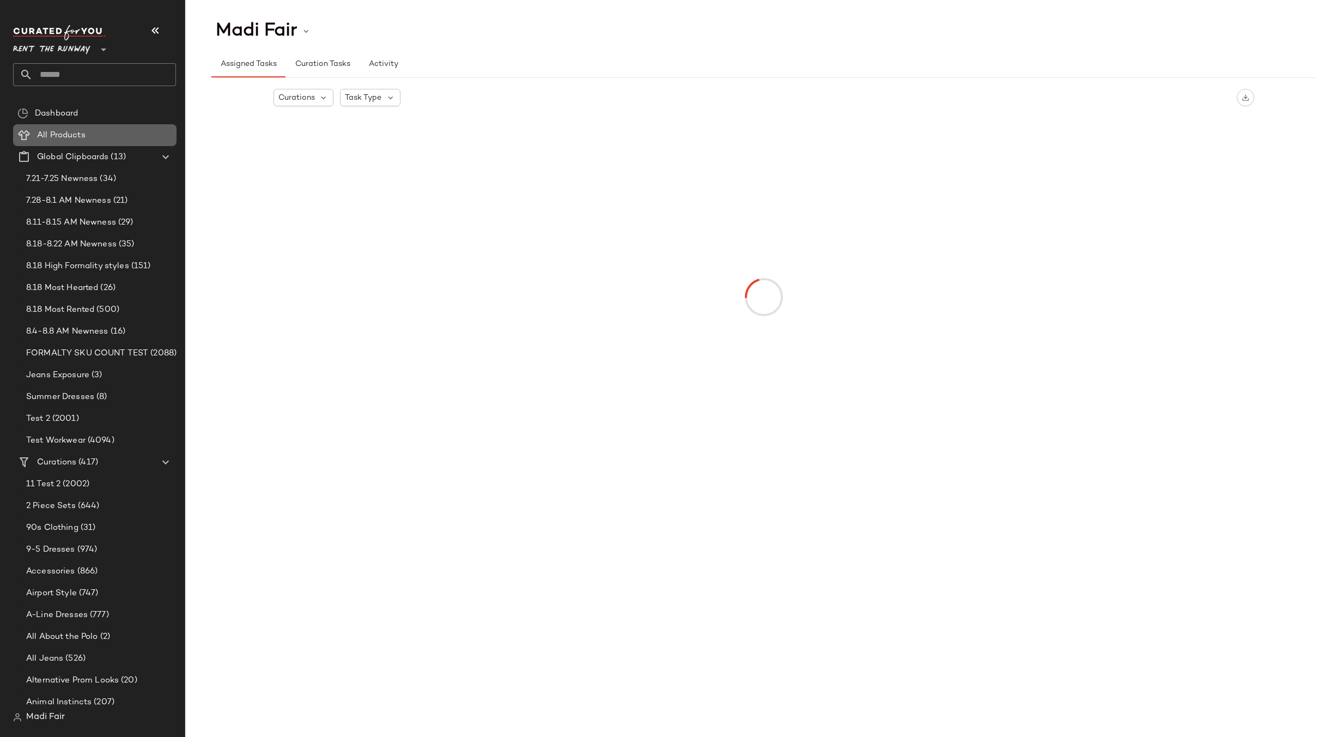
click at [82, 133] on span "All Products" at bounding box center [61, 135] width 48 height 13
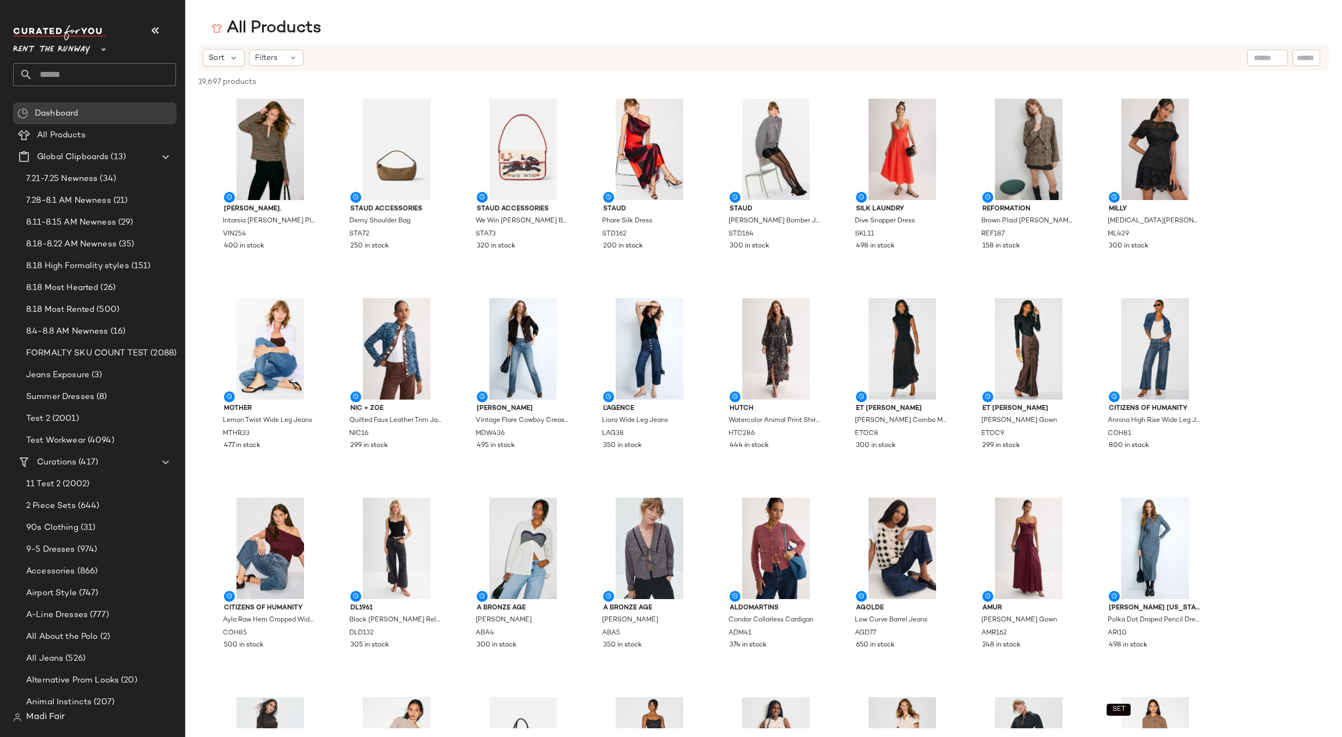
drag, startPoint x: 606, startPoint y: 28, endPoint x: 815, endPoint y: 27, distance: 208.7
click at [607, 27] on div "All Products" at bounding box center [763, 28] width 1157 height 22
click at [1303, 59] on input "text" at bounding box center [1306, 57] width 19 height 11
paste input "*****"
type input "*****"
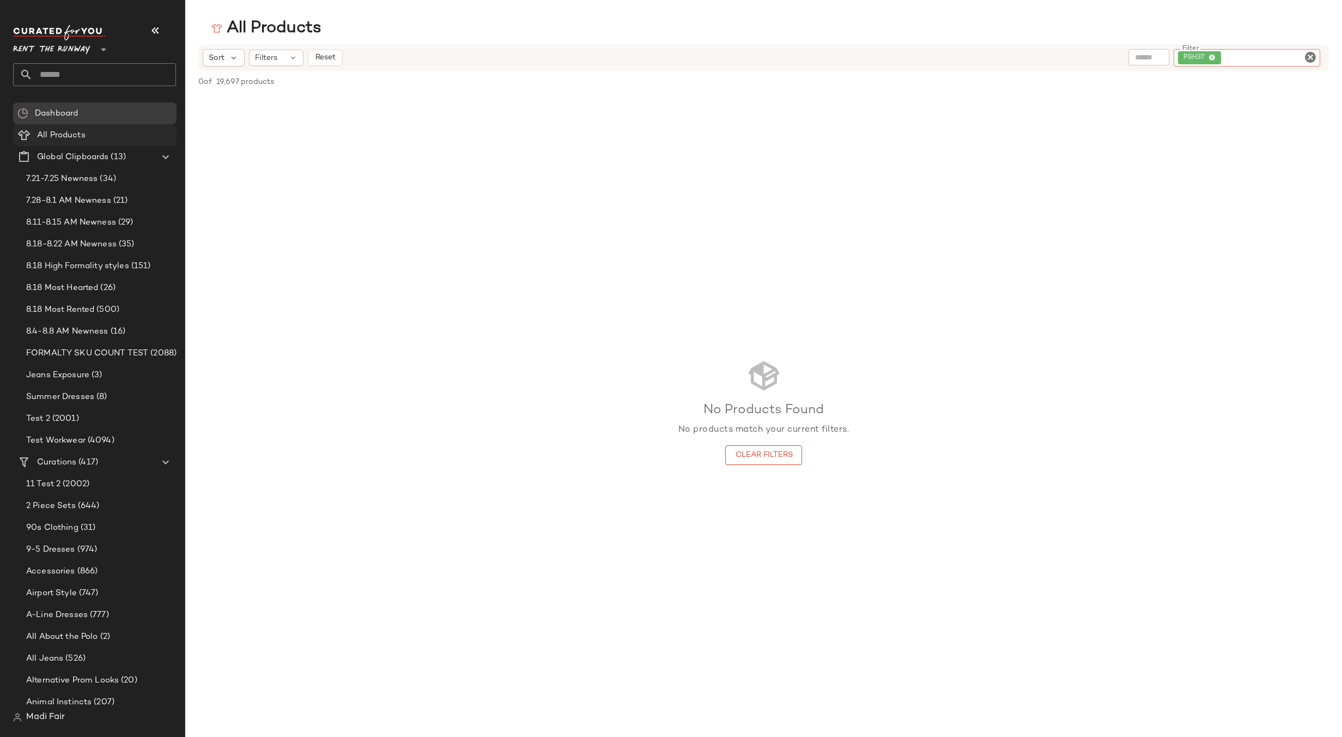
click at [61, 135] on span "All Products" at bounding box center [61, 135] width 48 height 13
click at [1273, 55] on div "PSH37" at bounding box center [1284, 57] width 74 height 17
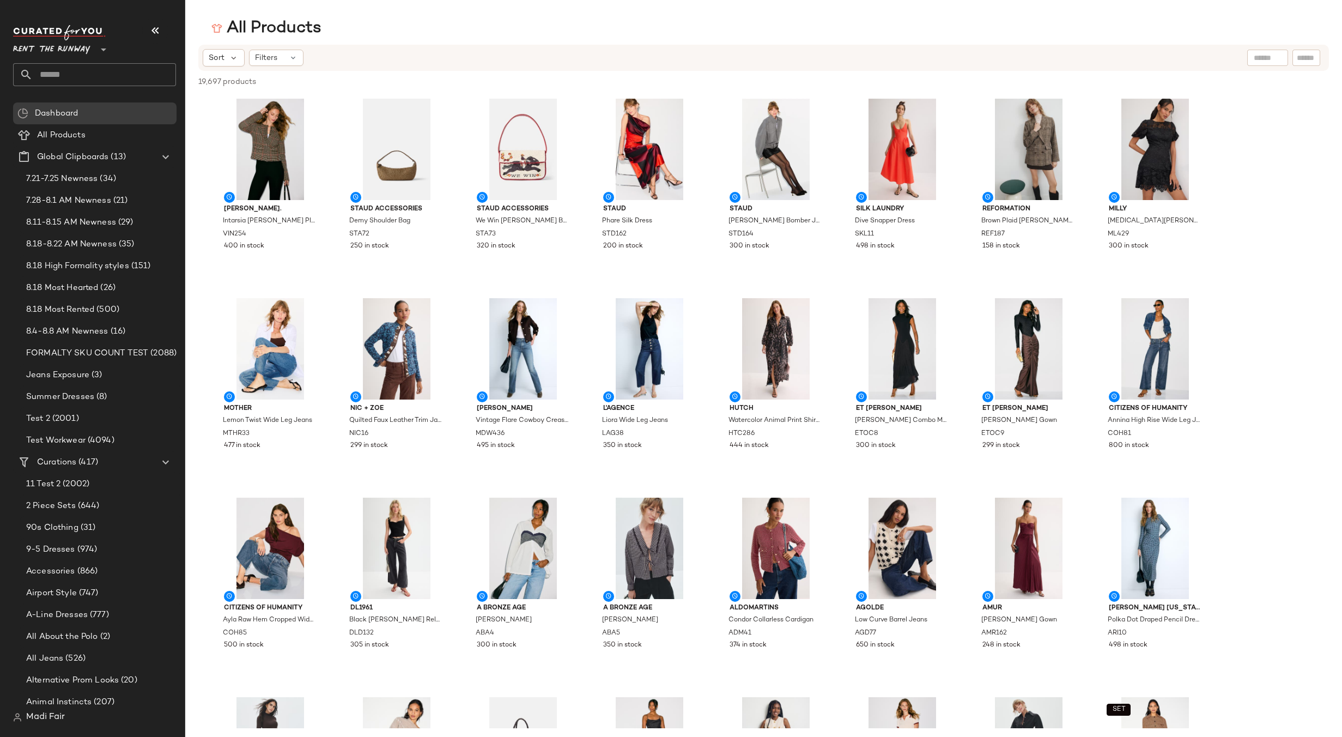
drag, startPoint x: 1272, startPoint y: 113, endPoint x: 1297, endPoint y: 456, distance: 343.6
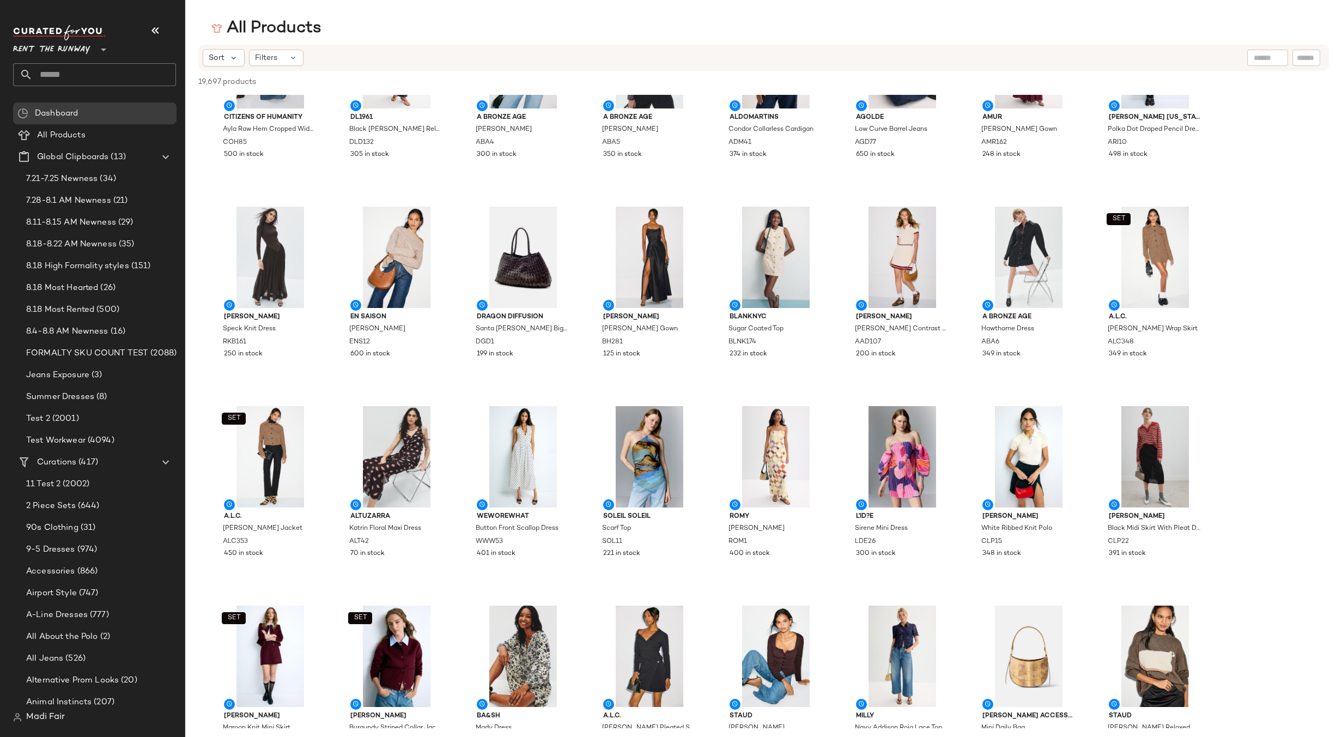
scroll to position [327, 0]
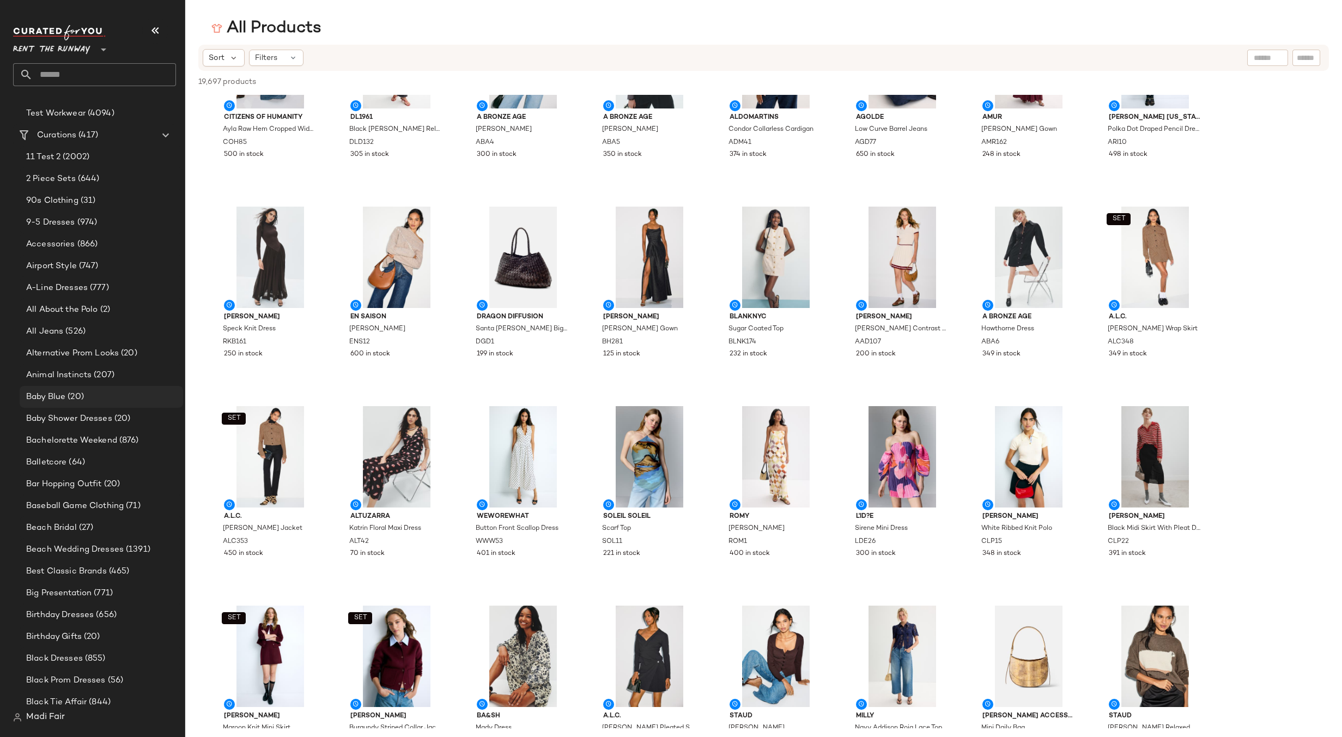
click at [84, 399] on span "(20)" at bounding box center [74, 397] width 19 height 13
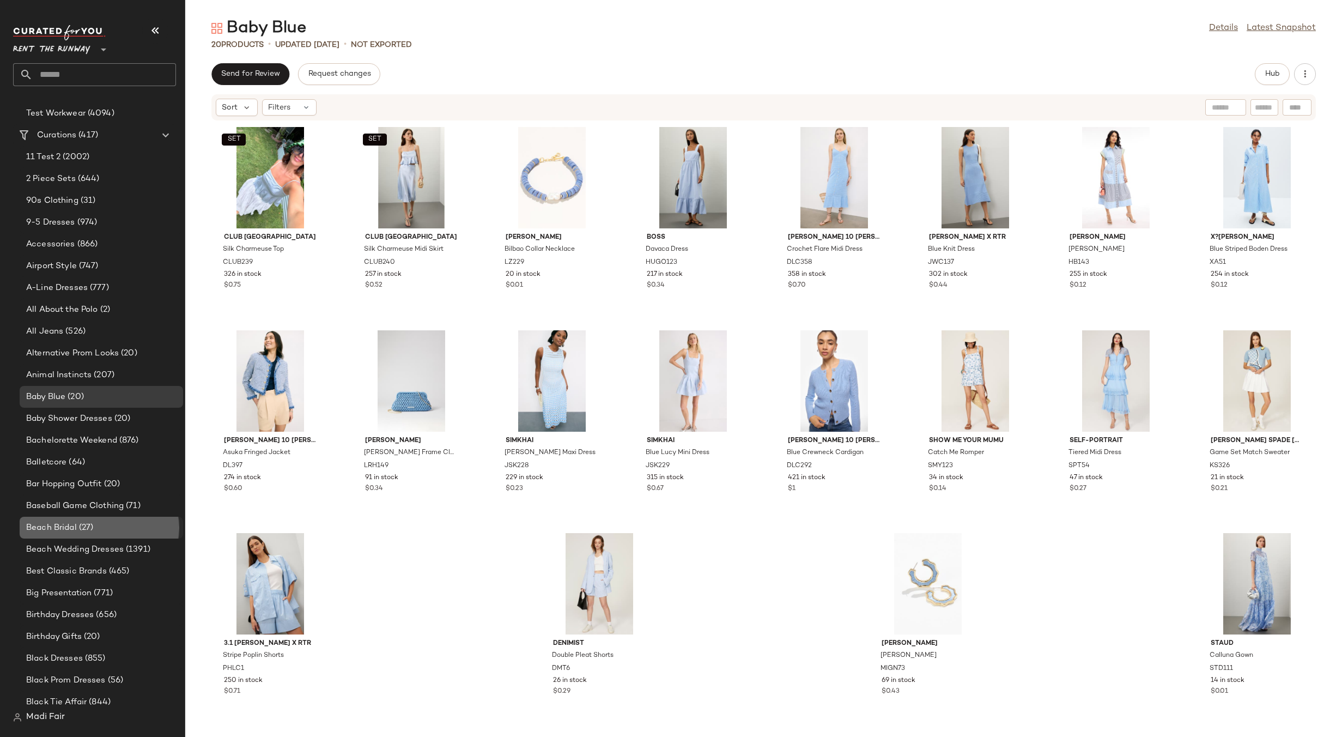
click at [77, 534] on div "Beach Bridal (27)" at bounding box center [101, 528] width 163 height 22
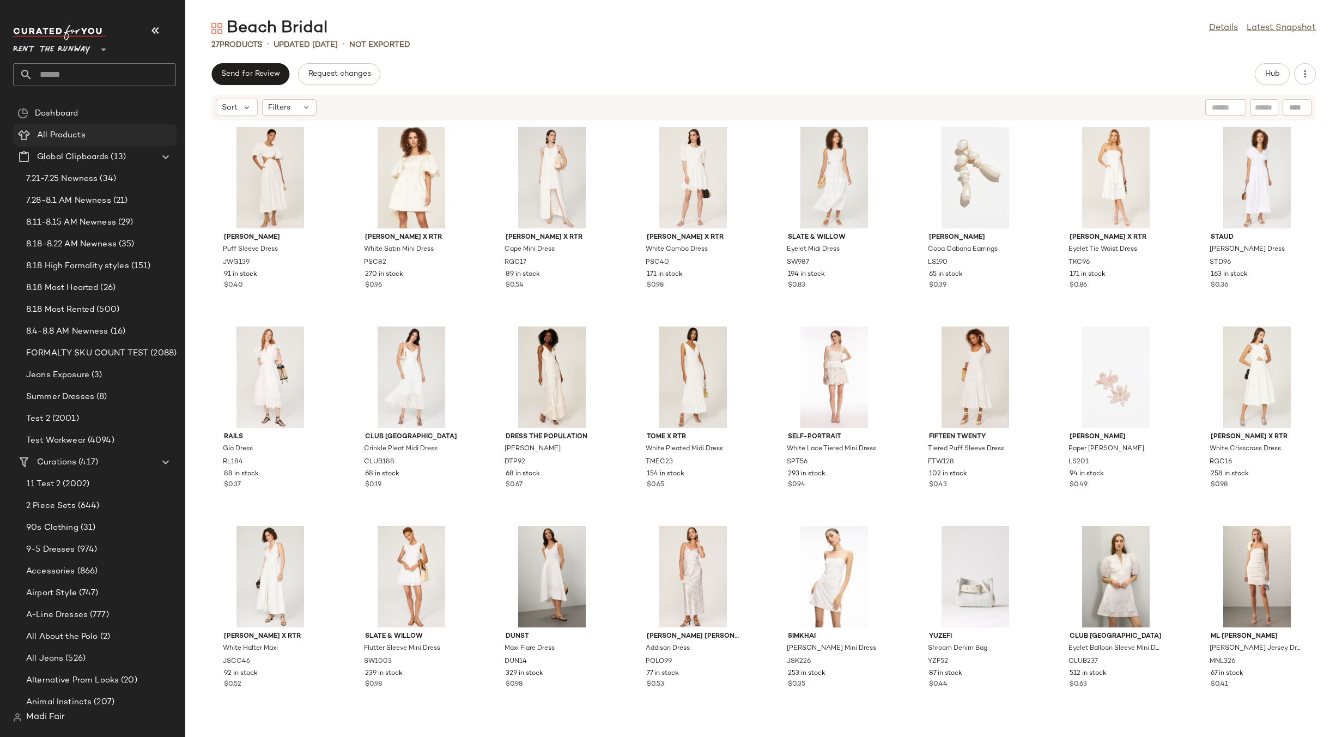
click at [87, 135] on span at bounding box center [87, 135] width 2 height 13
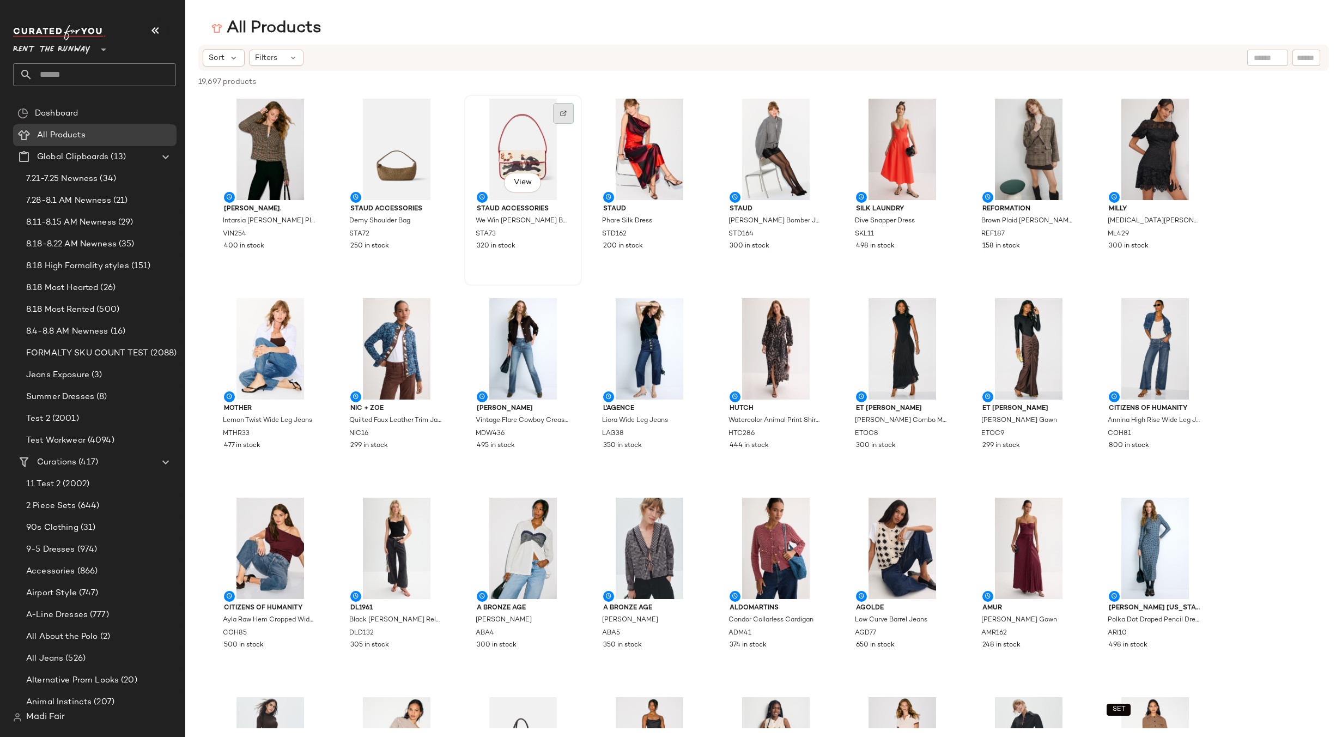
click at [562, 117] on div at bounding box center [563, 113] width 21 height 21
click at [444, 306] on div at bounding box center [437, 312] width 21 height 21
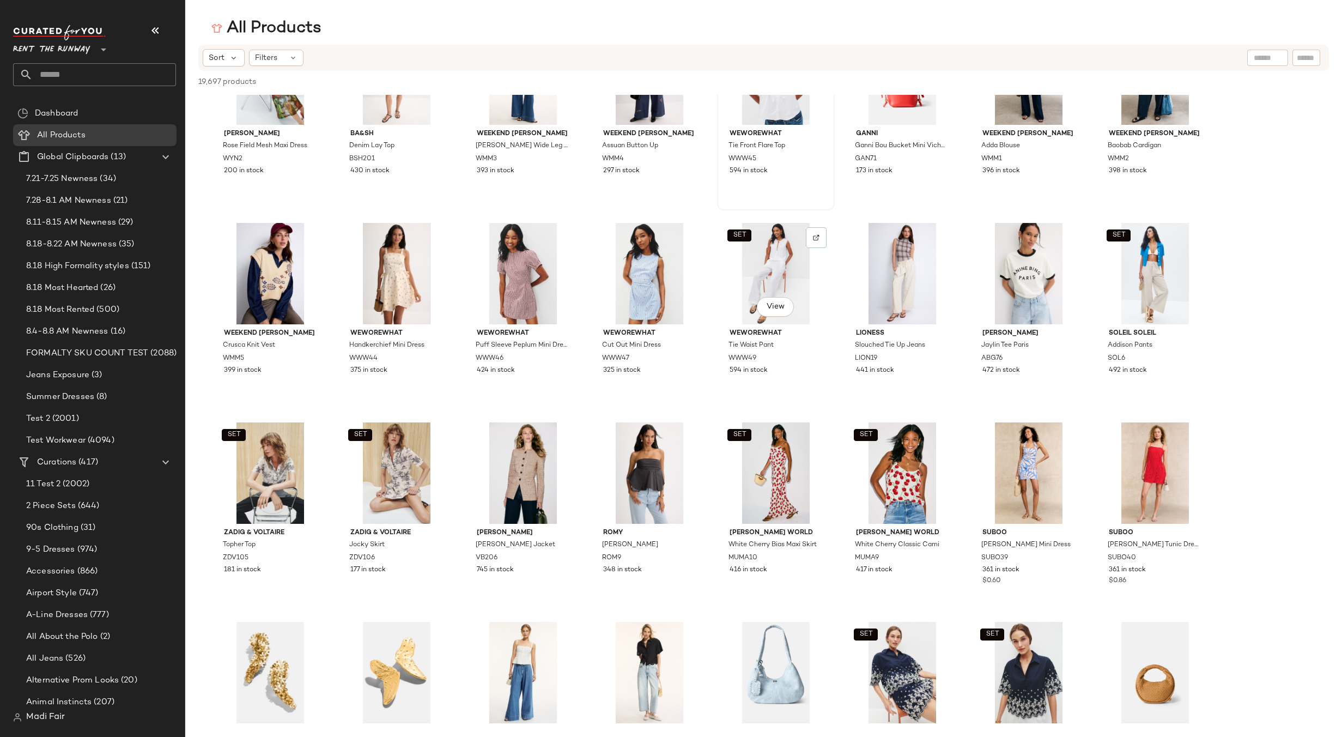
scroll to position [1635, 0]
